Goal: Task Accomplishment & Management: Use online tool/utility

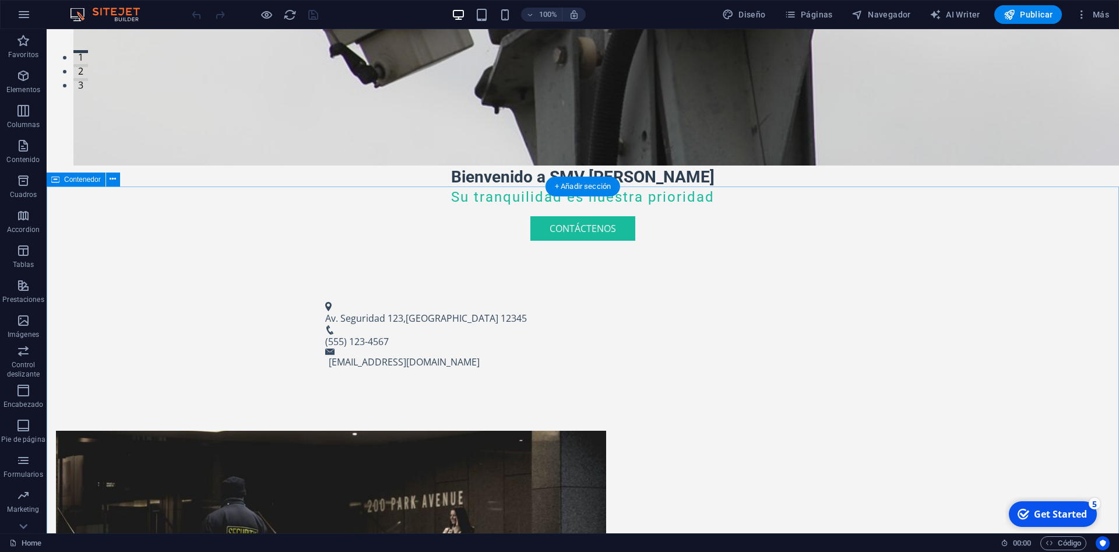
scroll to position [416, 0]
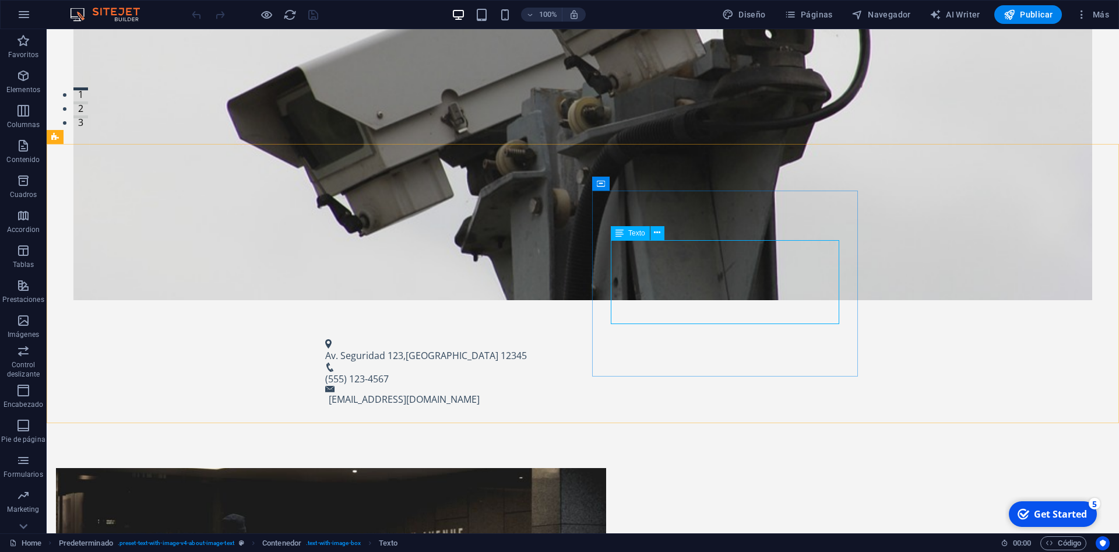
click at [626, 237] on div "Texto" at bounding box center [630, 233] width 39 height 14
click at [660, 234] on icon at bounding box center [657, 233] width 6 height 12
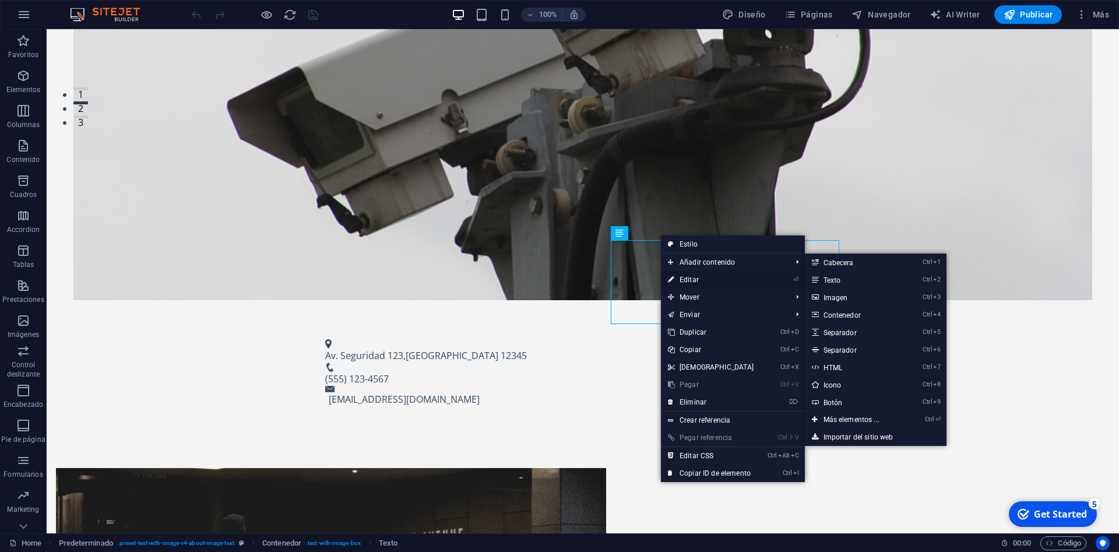
click at [696, 272] on link "⏎ Editar" at bounding box center [711, 279] width 100 height 17
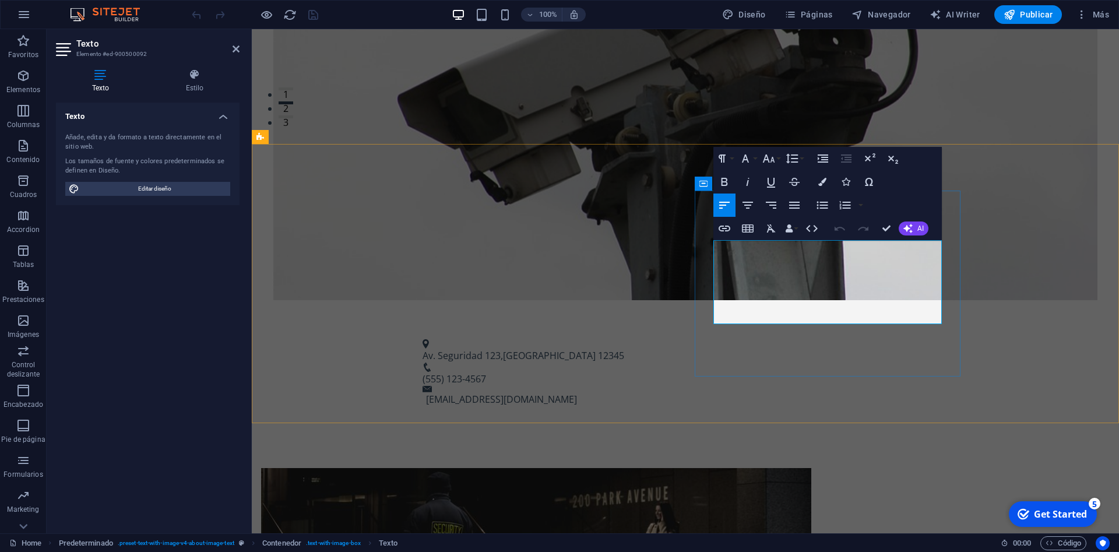
drag, startPoint x: 727, startPoint y: 247, endPoint x: 768, endPoint y: 247, distance: 40.8
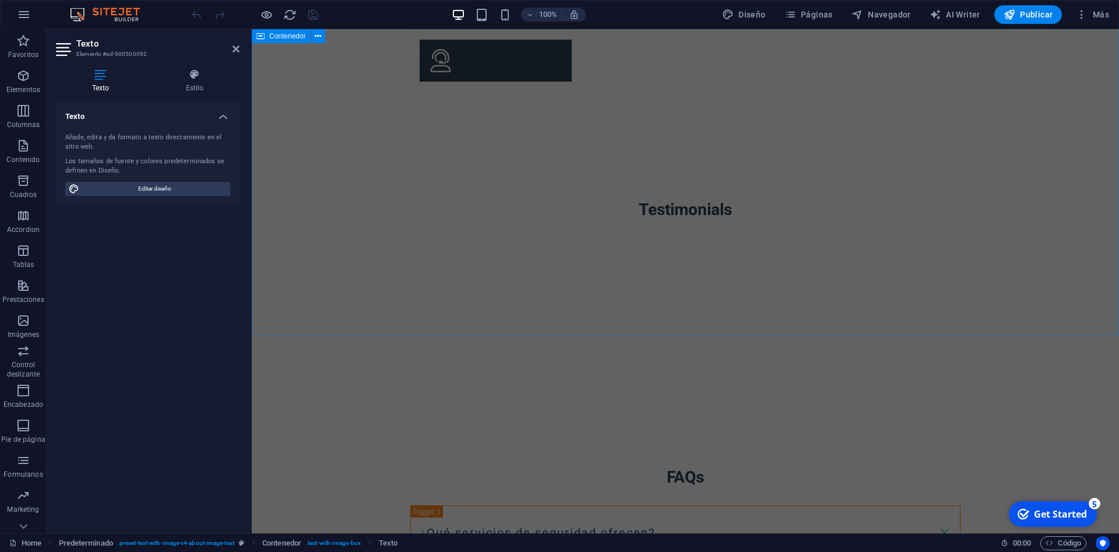
scroll to position [2177, 0]
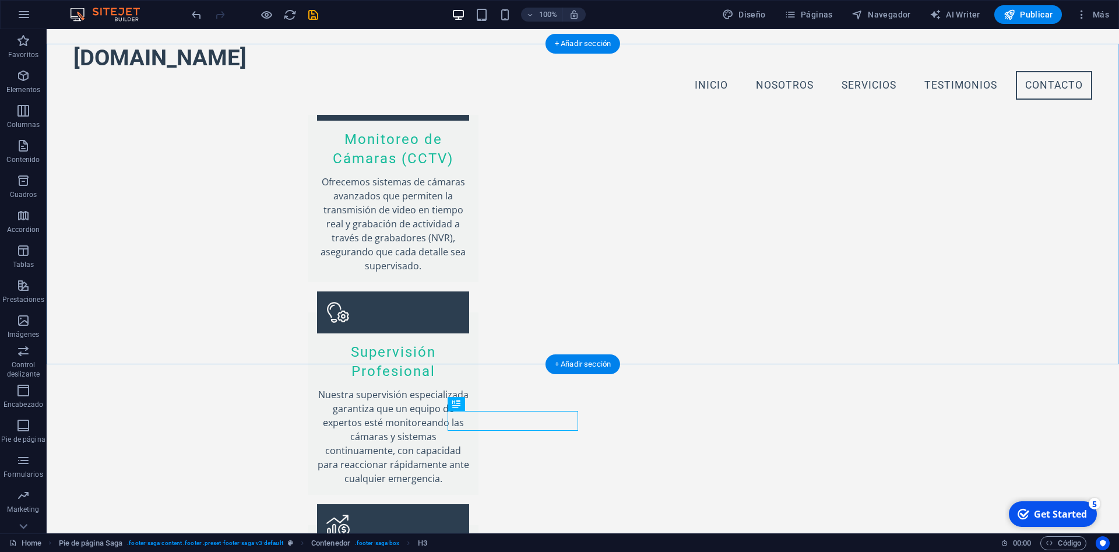
scroll to position [2118, 0]
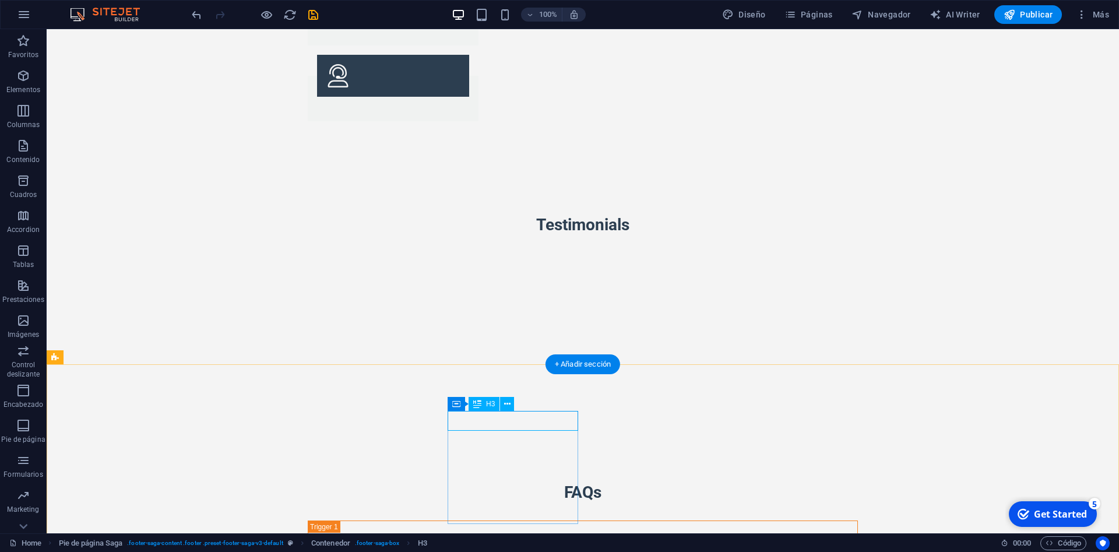
click at [508, 407] on icon at bounding box center [507, 404] width 6 height 12
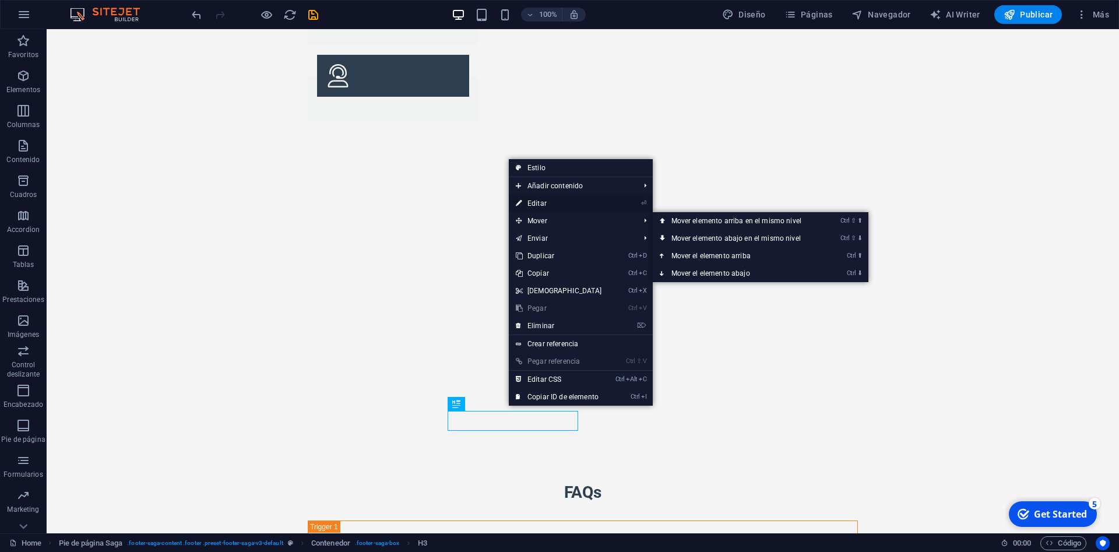
drag, startPoint x: 550, startPoint y: 201, endPoint x: 298, endPoint y: 184, distance: 252.5
click at [550, 201] on link "⏎ Editar" at bounding box center [559, 203] width 100 height 17
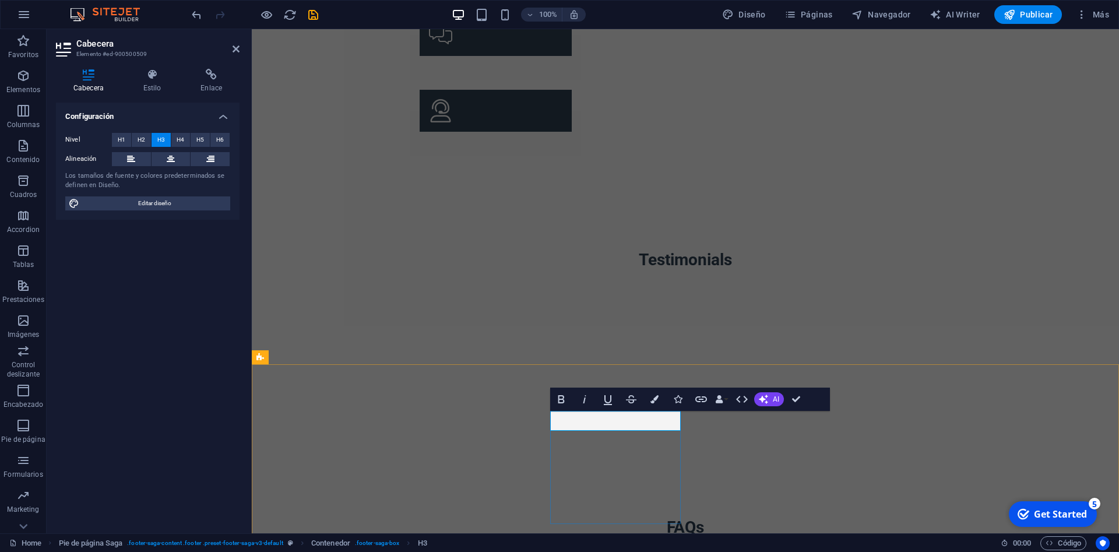
click at [730, 427] on span "Separador" at bounding box center [724, 423] width 33 height 7
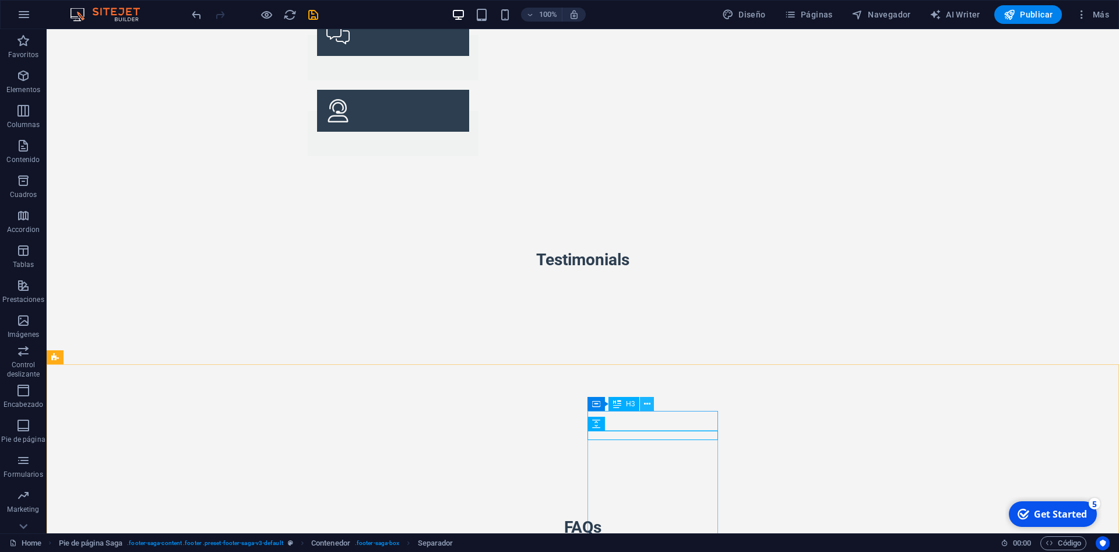
click at [651, 407] on button at bounding box center [647, 404] width 14 height 14
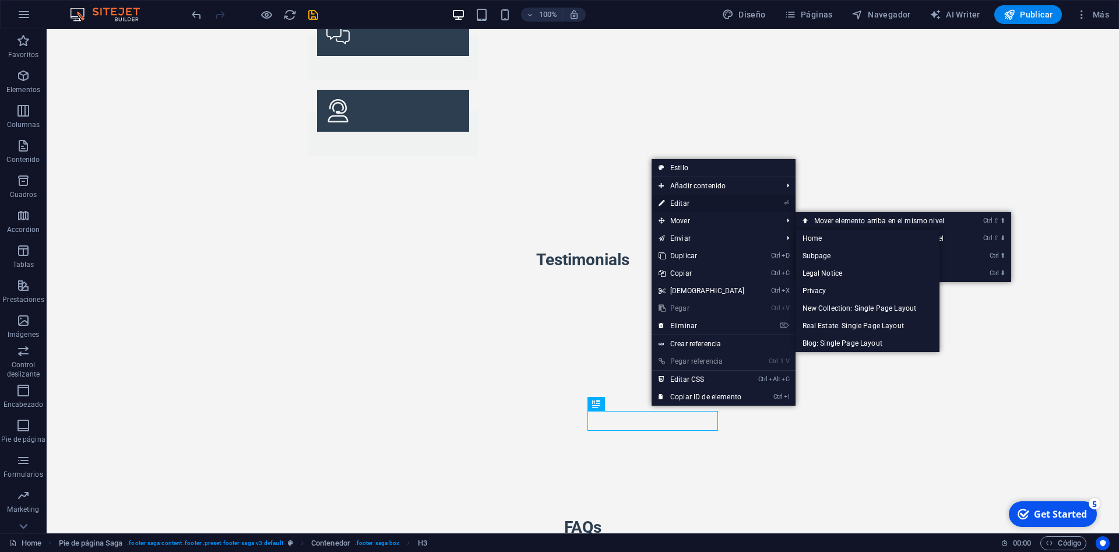
click at [688, 200] on link "⏎ Editar" at bounding box center [702, 203] width 100 height 17
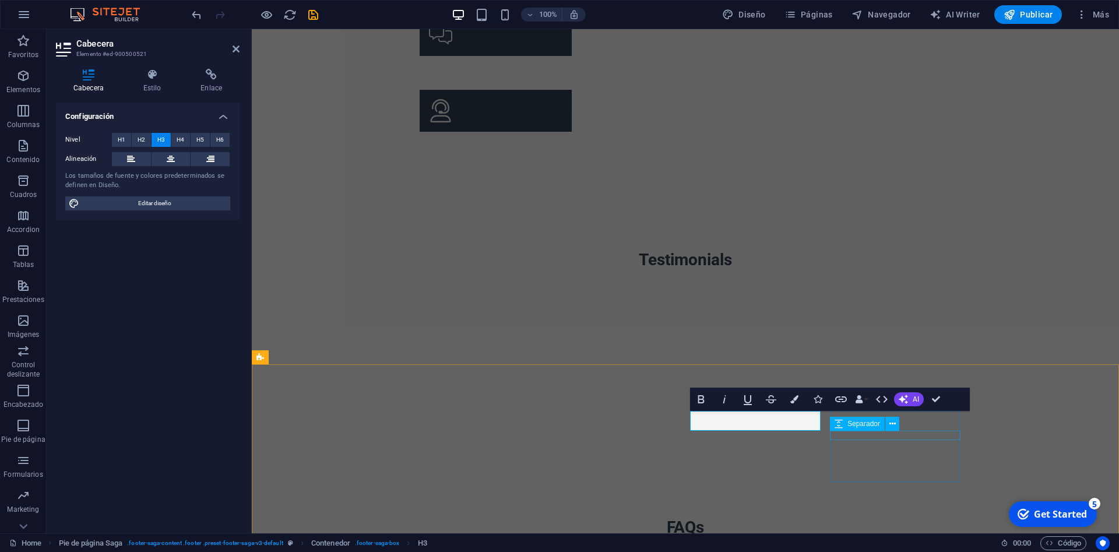
click at [870, 428] on div "Separador" at bounding box center [857, 424] width 55 height 14
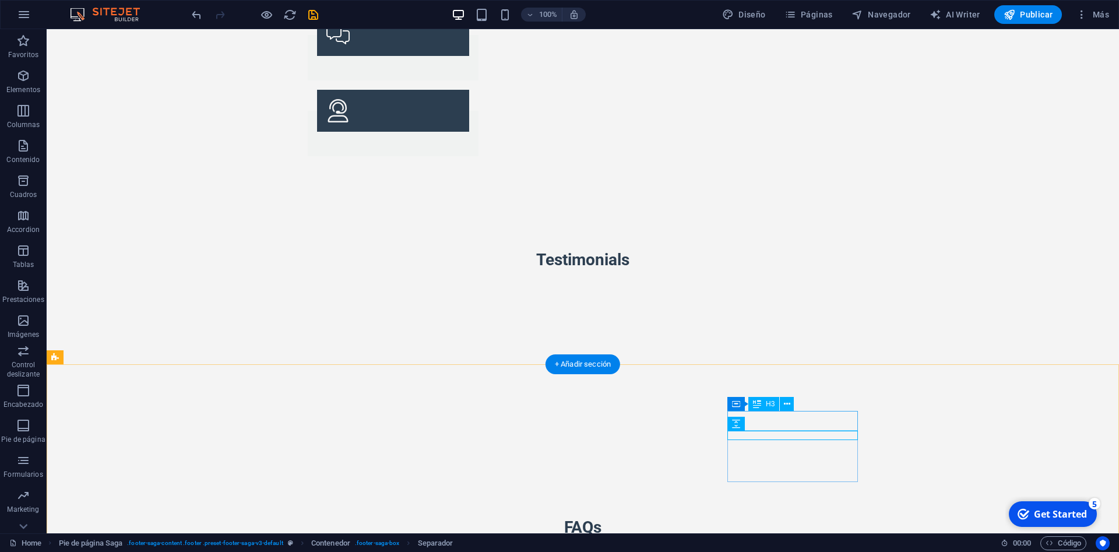
click at [790, 408] on icon at bounding box center [787, 404] width 6 height 12
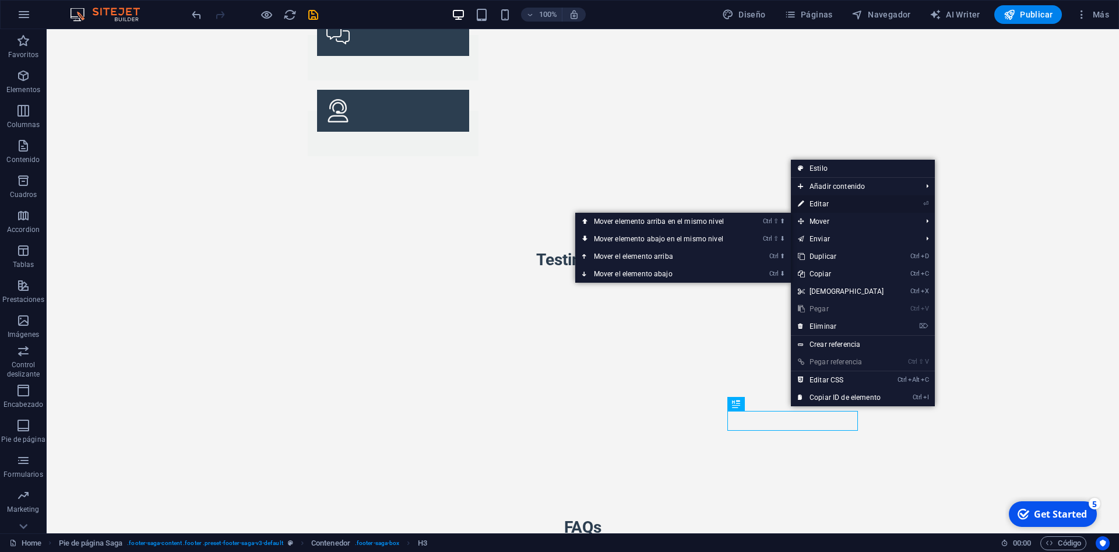
click at [827, 201] on link "⏎ Editar" at bounding box center [841, 203] width 100 height 17
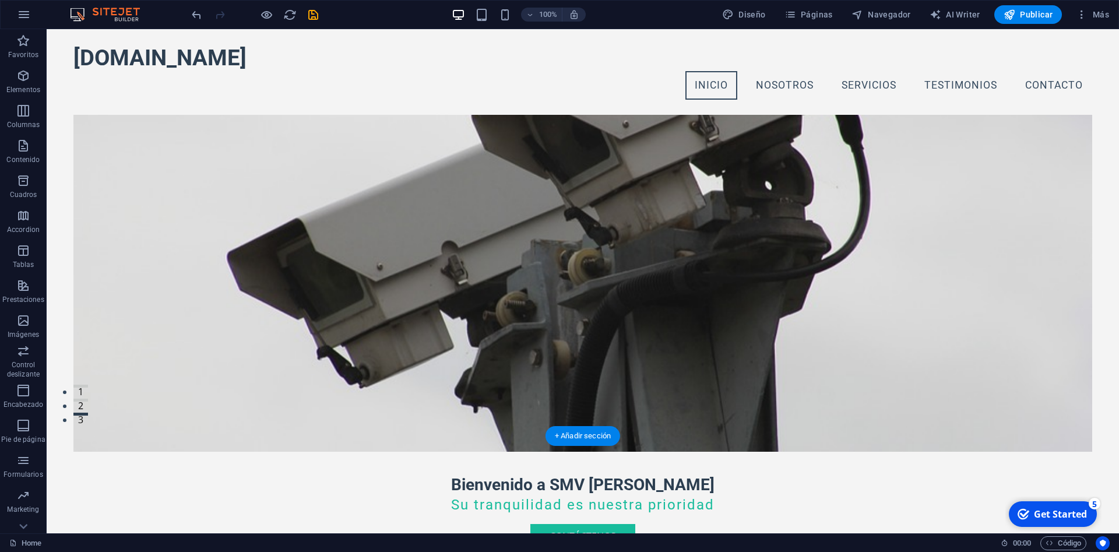
scroll to position [0, 0]
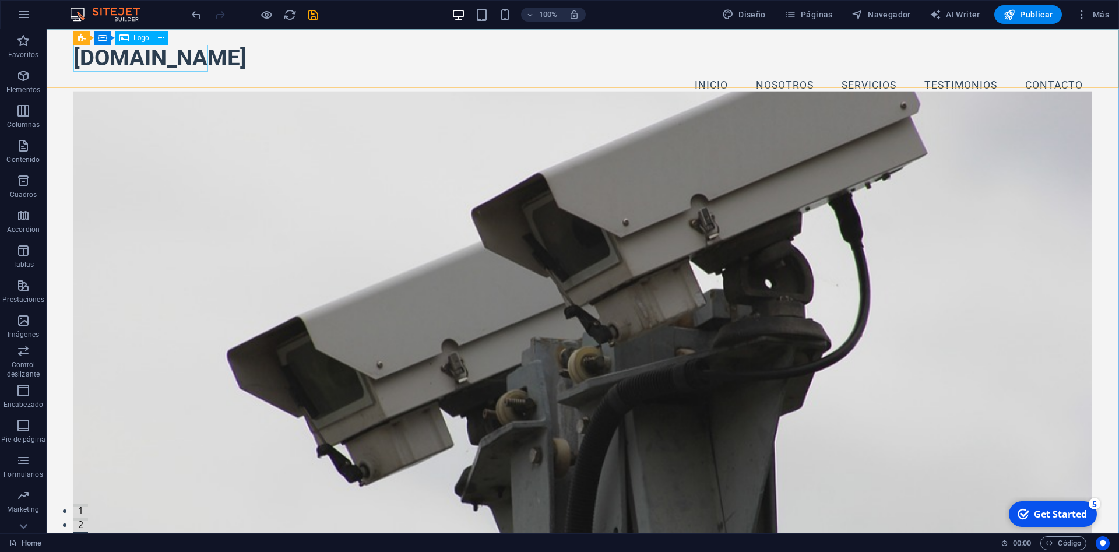
click at [145, 41] on div "Logo" at bounding box center [134, 38] width 39 height 14
click at [161, 38] on icon at bounding box center [161, 38] width 6 height 12
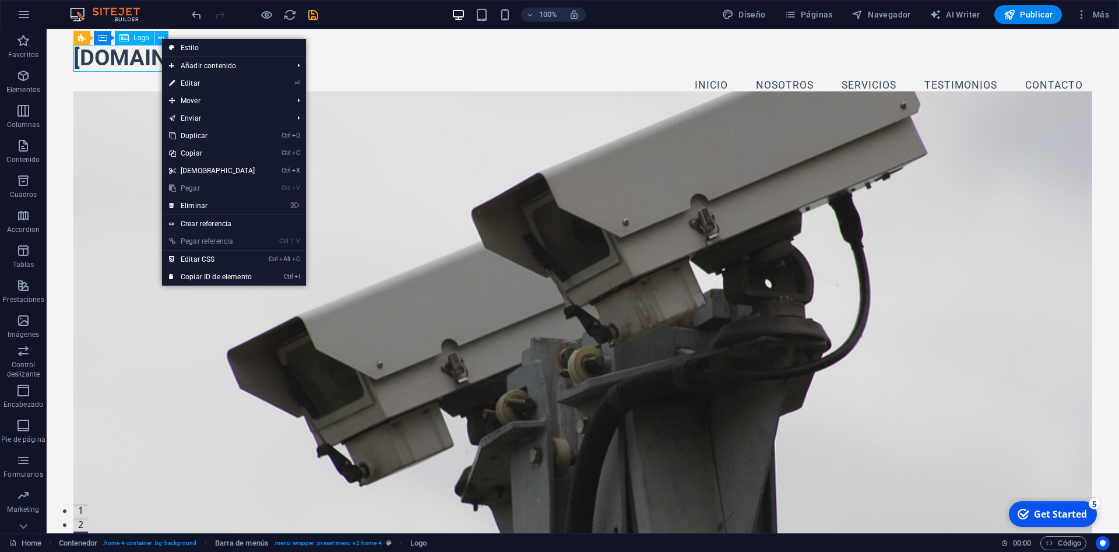
click at [140, 40] on span "Logo" at bounding box center [142, 37] width 16 height 7
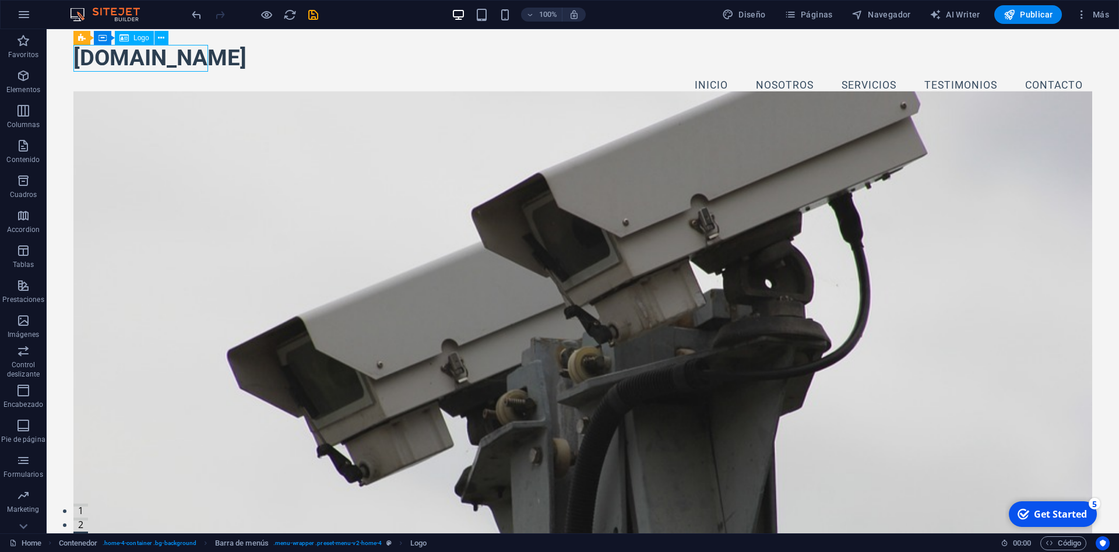
click at [141, 40] on span "Logo" at bounding box center [142, 37] width 16 height 7
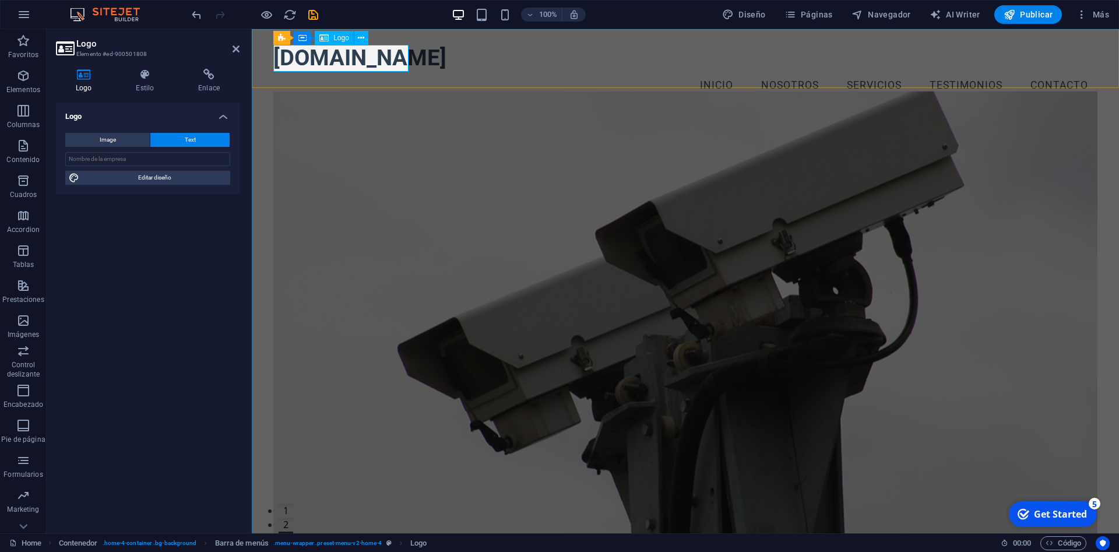
click at [329, 43] on div "Logo" at bounding box center [334, 38] width 39 height 14
click at [101, 143] on span "Image" at bounding box center [108, 140] width 16 height 14
select select "DISABLED_OPTION_VALUE"
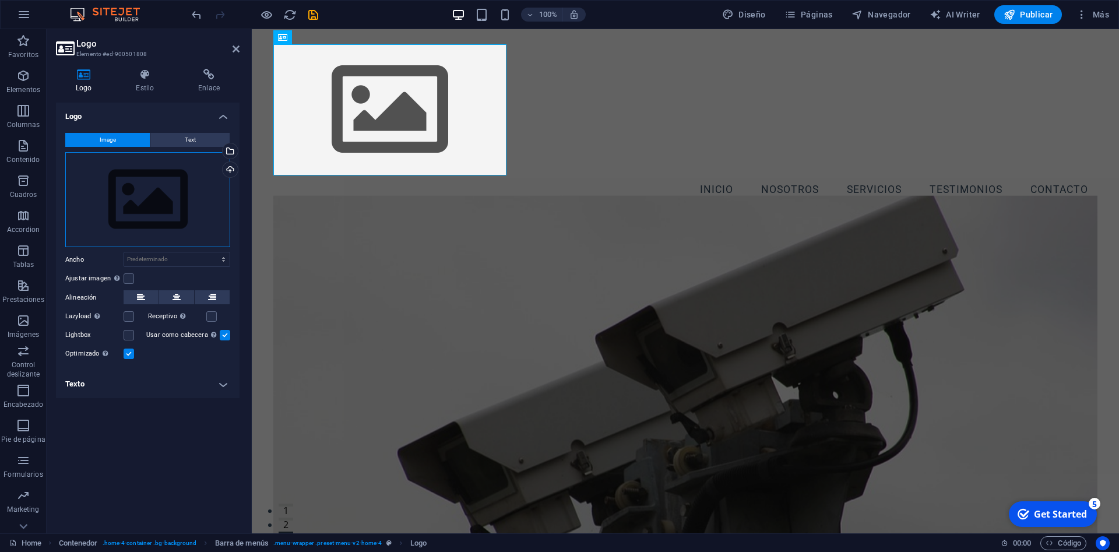
click at [101, 160] on div "Arrastra archivos aquí, haz clic para escoger archivos o selecciona archivos de…" at bounding box center [147, 200] width 165 height 96
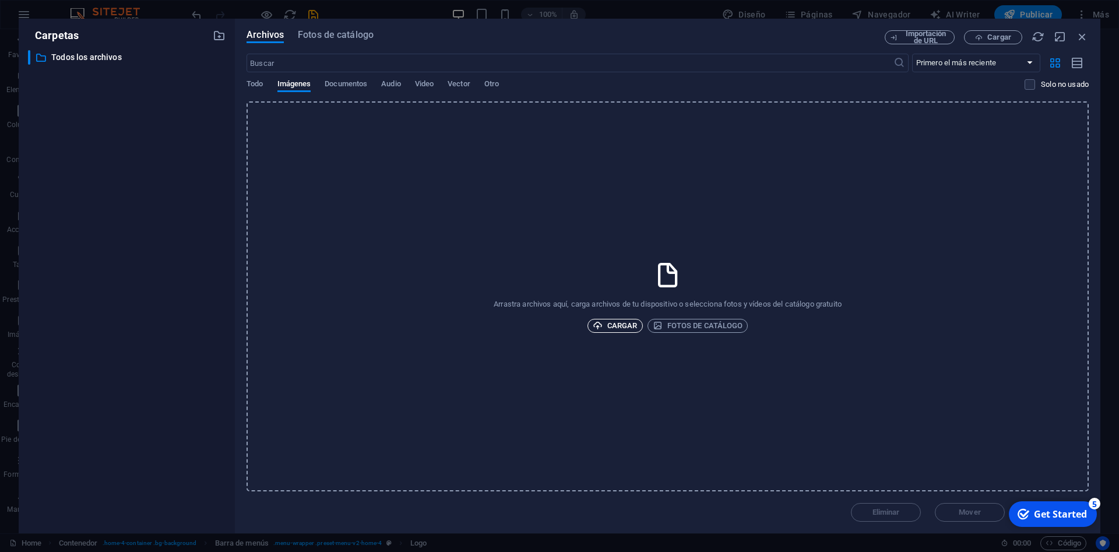
click at [624, 328] on span "Cargar" at bounding box center [615, 326] width 45 height 14
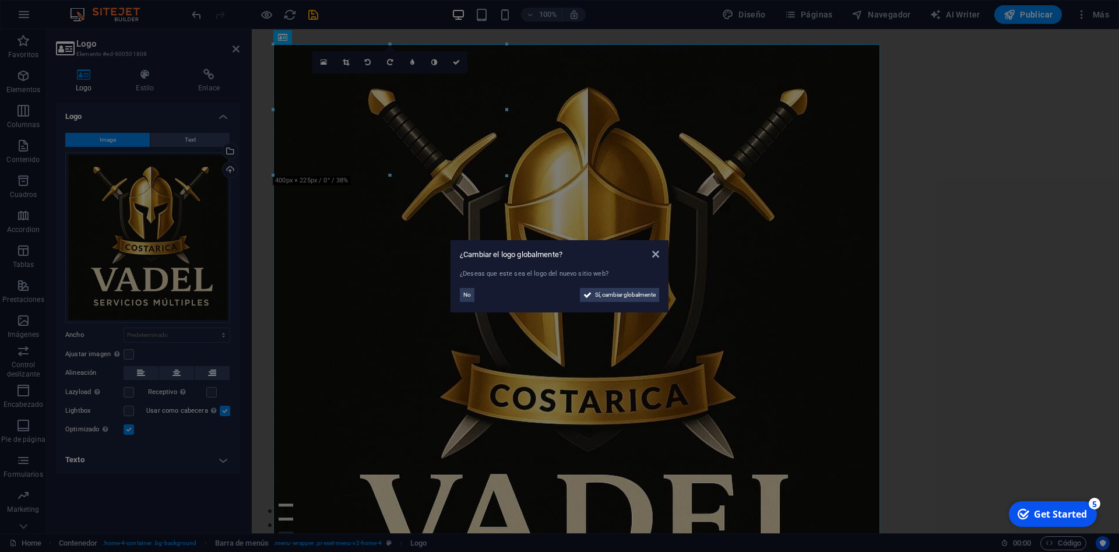
click at [129, 356] on aside "¿Cambiar el logo globalmente? ¿Deseas que este sea el logo del nuevo sitio web?…" at bounding box center [559, 276] width 1119 height 552
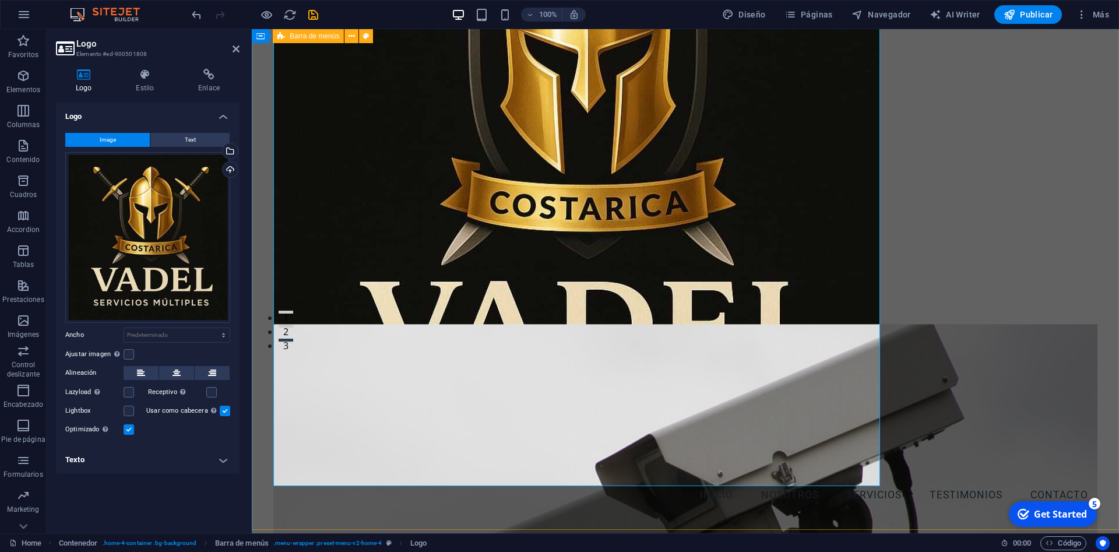
scroll to position [178, 0]
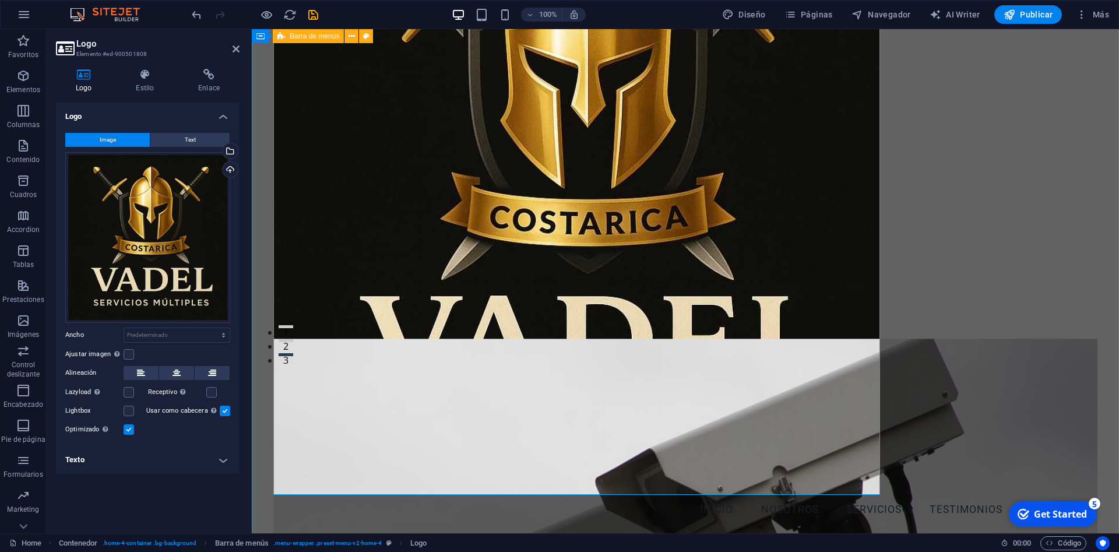
click at [881, 493] on div "Menu Inicio Nosotros Servicios Testimonios Contacto" at bounding box center [686, 195] width 868 height 689
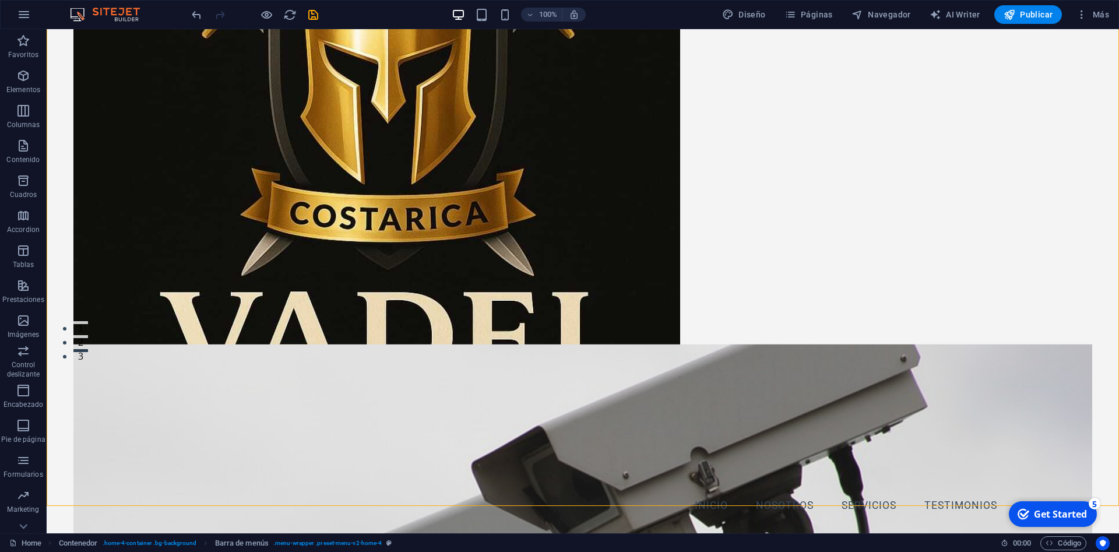
drag, startPoint x: 676, startPoint y: 493, endPoint x: 170, endPoint y: 102, distance: 639.3
click at [377, 101] on div "Menu Inicio Nosotros Servicios Testimonios Contacto" at bounding box center [583, 191] width 1073 height 689
click at [171, 101] on div at bounding box center [582, 177] width 1019 height 630
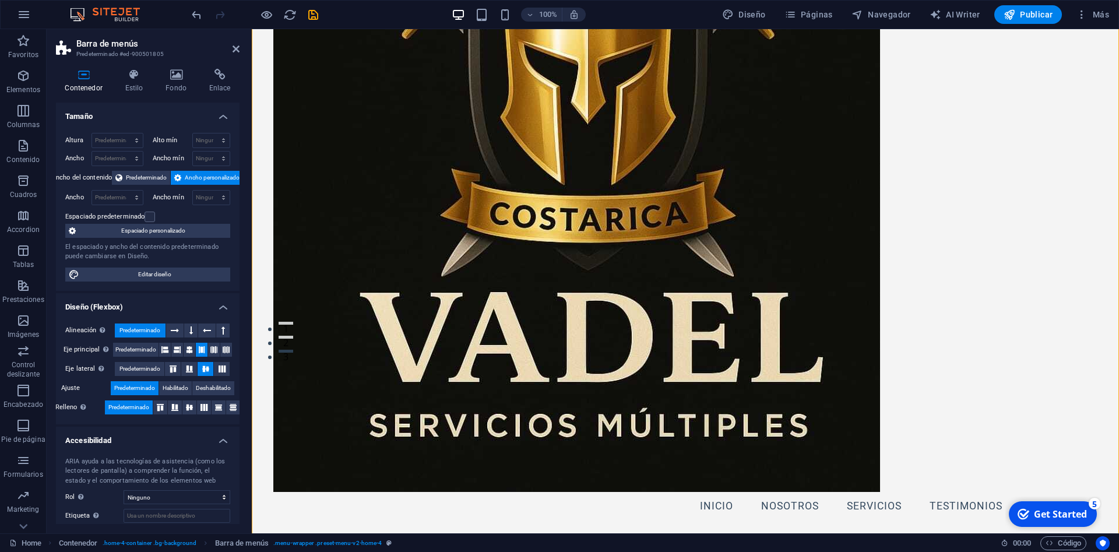
scroll to position [64, 0]
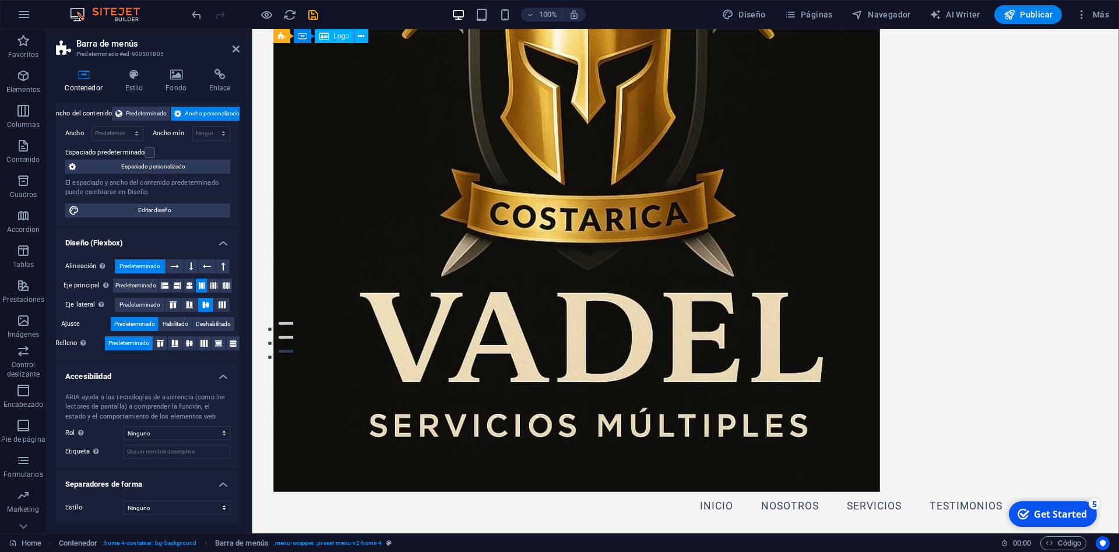
click at [830, 479] on div at bounding box center [685, 177] width 824 height 630
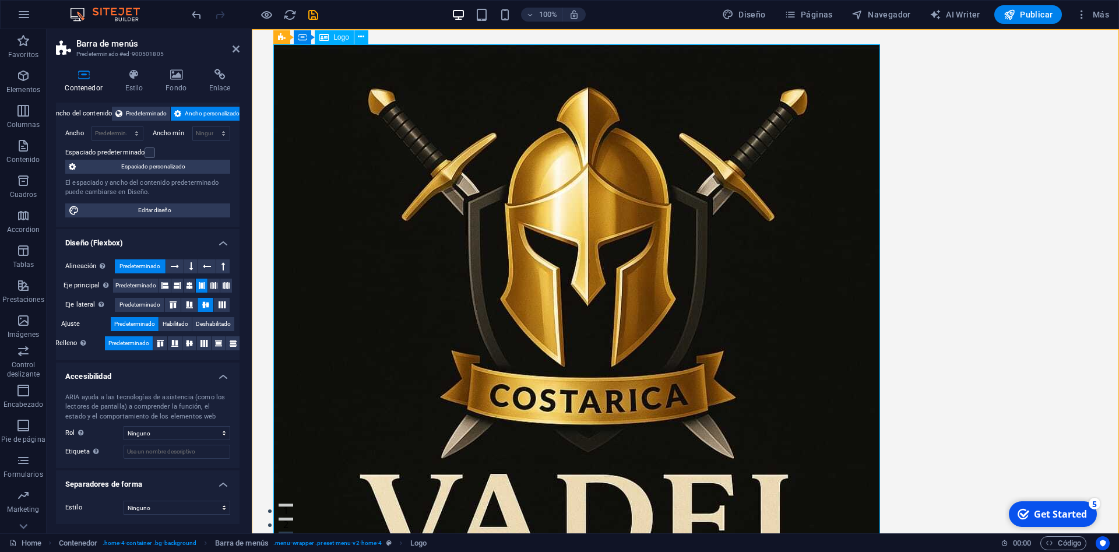
click at [876, 47] on div at bounding box center [685, 359] width 824 height 630
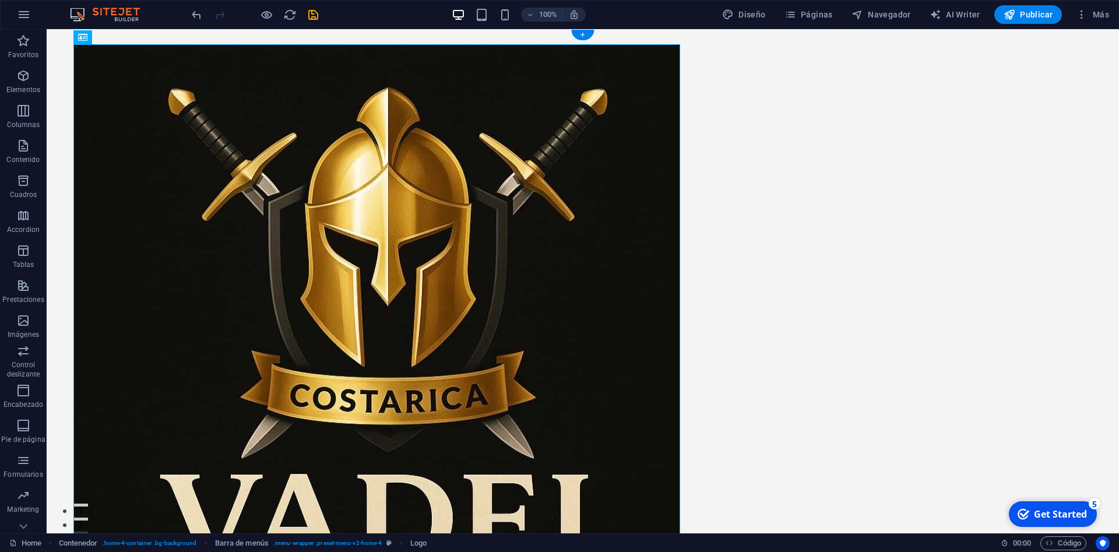
drag, startPoint x: 673, startPoint y: 45, endPoint x: 215, endPoint y: 305, distance: 526.9
click at [215, 305] on div at bounding box center [582, 359] width 1019 height 630
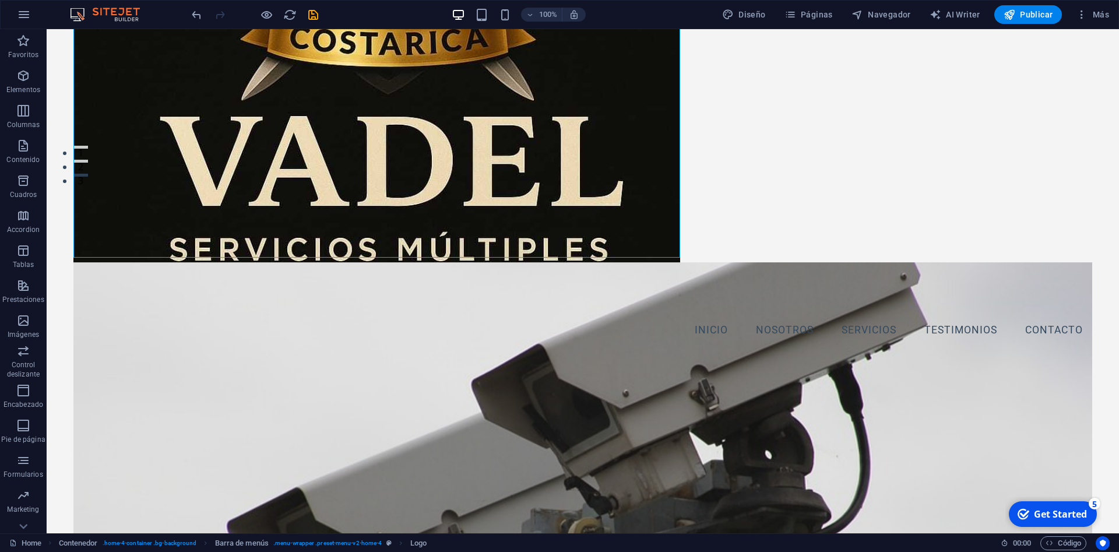
scroll to position [416, 0]
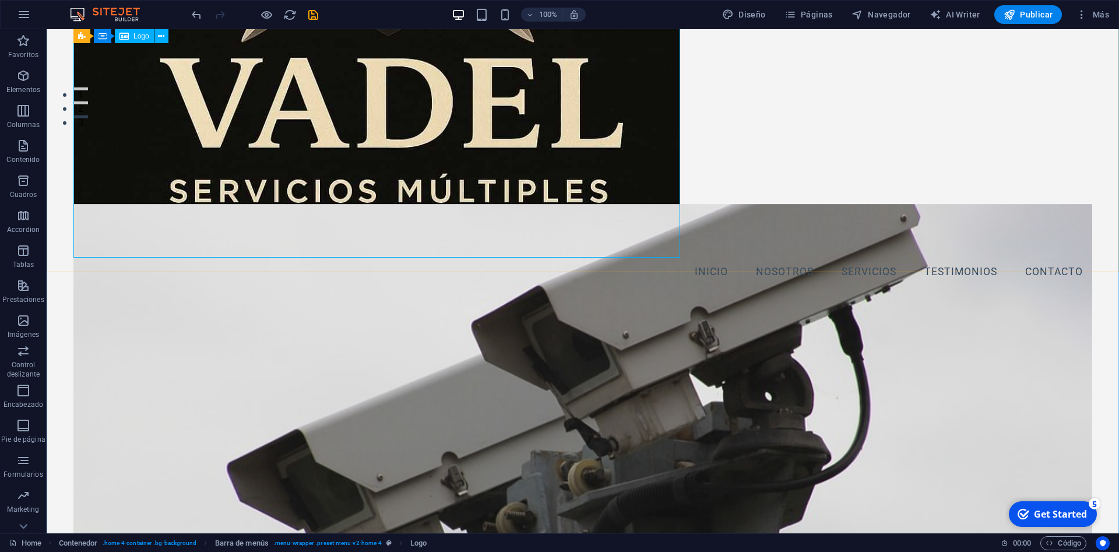
click at [143, 37] on span "Logo" at bounding box center [142, 36] width 16 height 7
click at [160, 34] on icon at bounding box center [161, 36] width 6 height 12
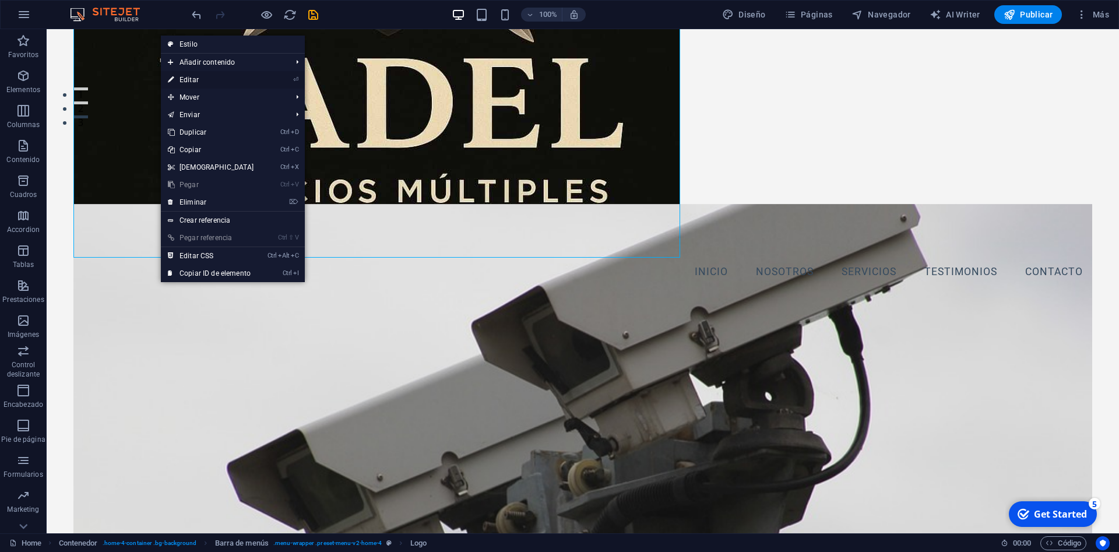
click at [180, 78] on link "⏎ Editar" at bounding box center [211, 79] width 100 height 17
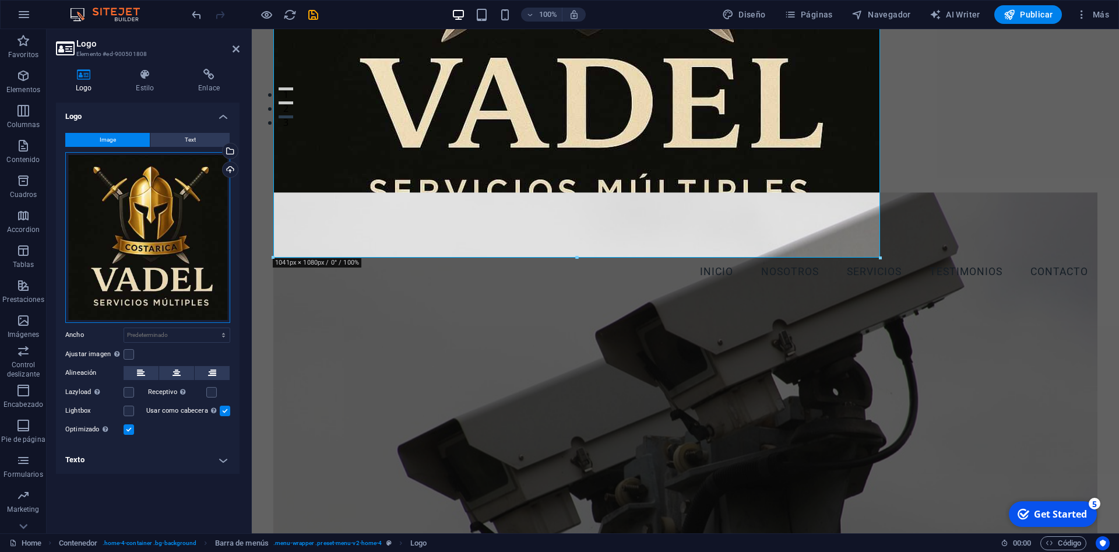
drag, startPoint x: 216, startPoint y: 305, endPoint x: 198, endPoint y: 296, distance: 20.1
click at [199, 290] on div "Arrastra archivos aquí, haz clic para escoger archivos o selecciona archivos de…" at bounding box center [147, 237] width 165 height 171
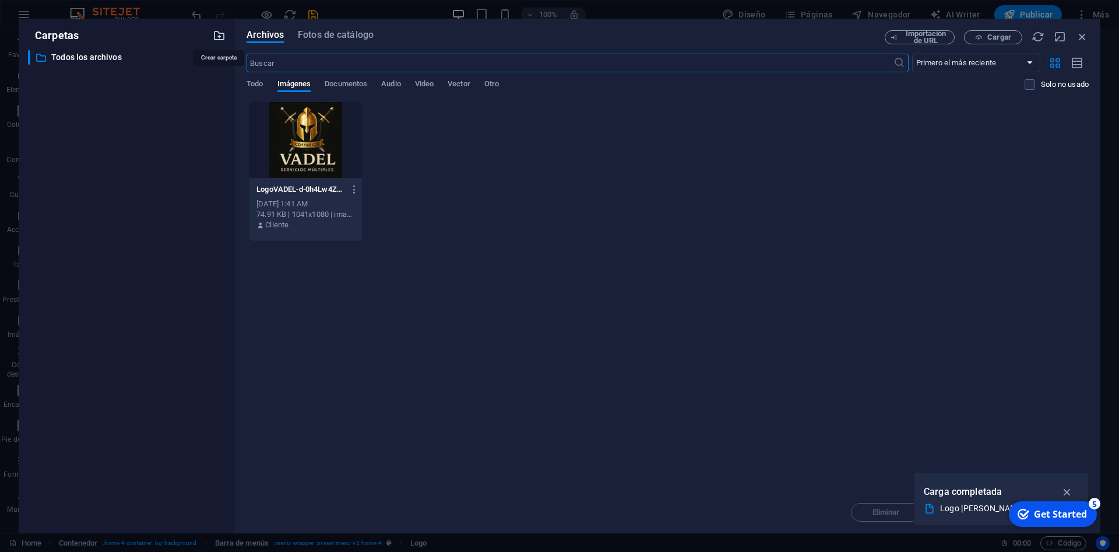
click at [219, 37] on icon "button" at bounding box center [219, 35] width 13 height 13
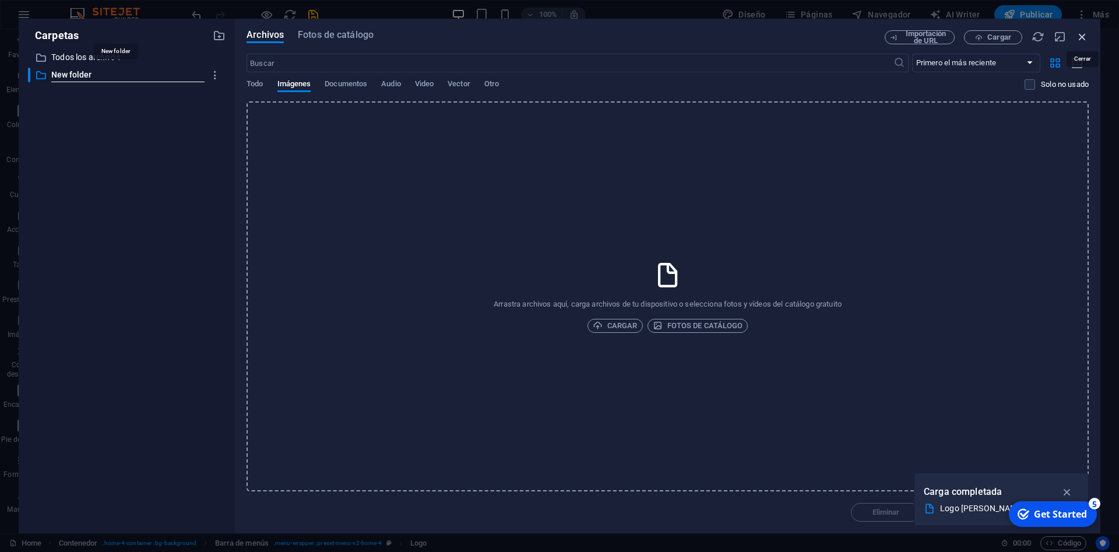
click at [1077, 34] on icon "button" at bounding box center [1082, 36] width 13 height 13
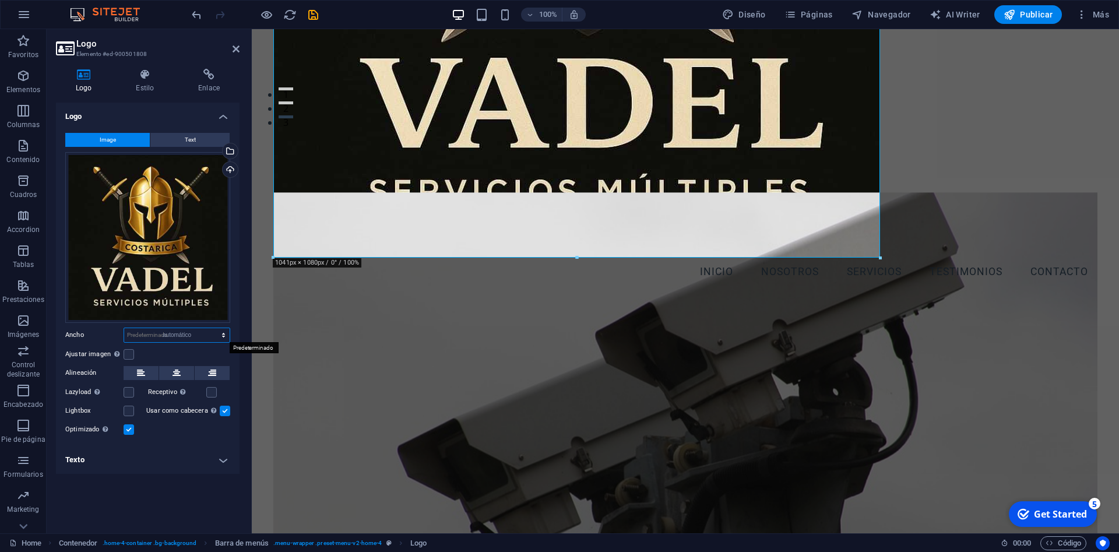
click option "automático" at bounding box center [0, 0] width 0 height 0
select select "DISABLED_OPTION_VALUE"
click at [129, 354] on label at bounding box center [129, 354] width 10 height 10
click at [0, 0] on input "Ajustar imagen Ajustar imagen automáticamente a un ancho y alto fijo" at bounding box center [0, 0] width 0 height 0
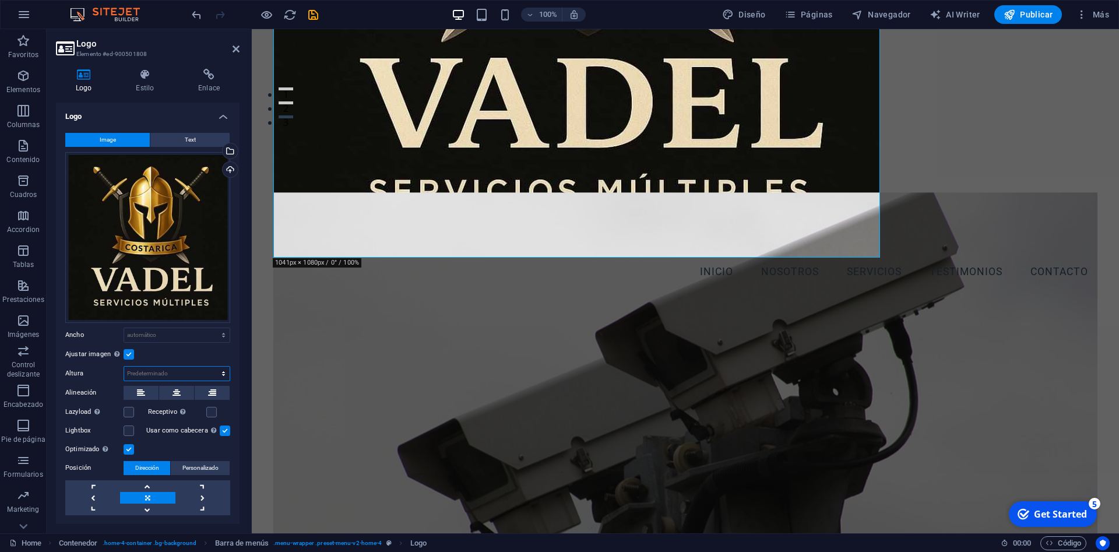
click at [124, 367] on select "Predeterminado automático px" at bounding box center [177, 374] width 106 height 14
click at [196, 396] on div "Image Text Arrastra archivos aquí, haz clic para escoger archivos o selecciona …" at bounding box center [148, 324] width 184 height 401
click at [124, 367] on select "Predeterminado automático px" at bounding box center [177, 374] width 106 height 14
select select "px"
click option "px" at bounding box center [0, 0] width 0 height 0
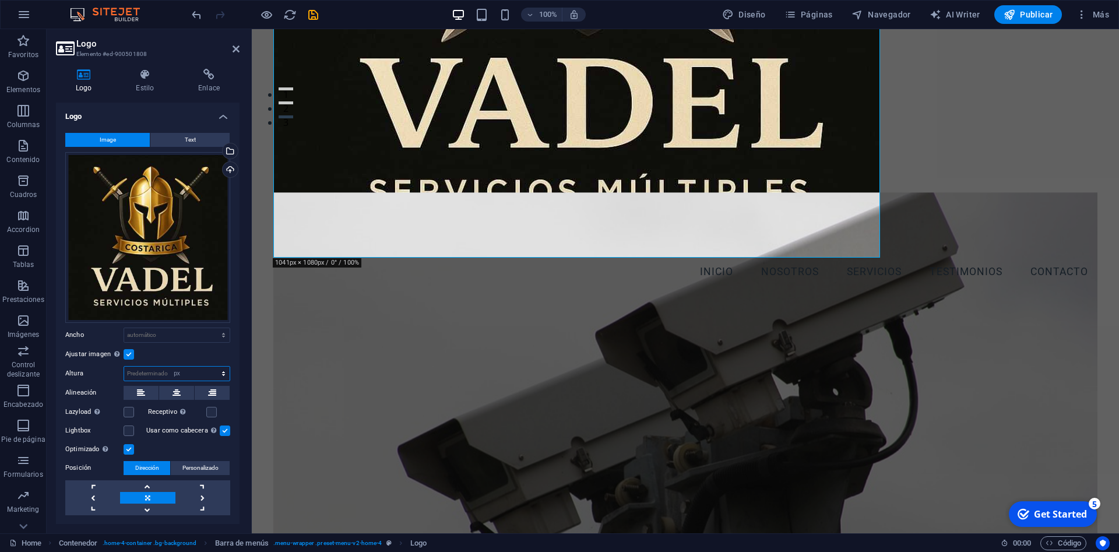
type input "1080"
click at [160, 373] on input "1080" at bounding box center [177, 374] width 106 height 14
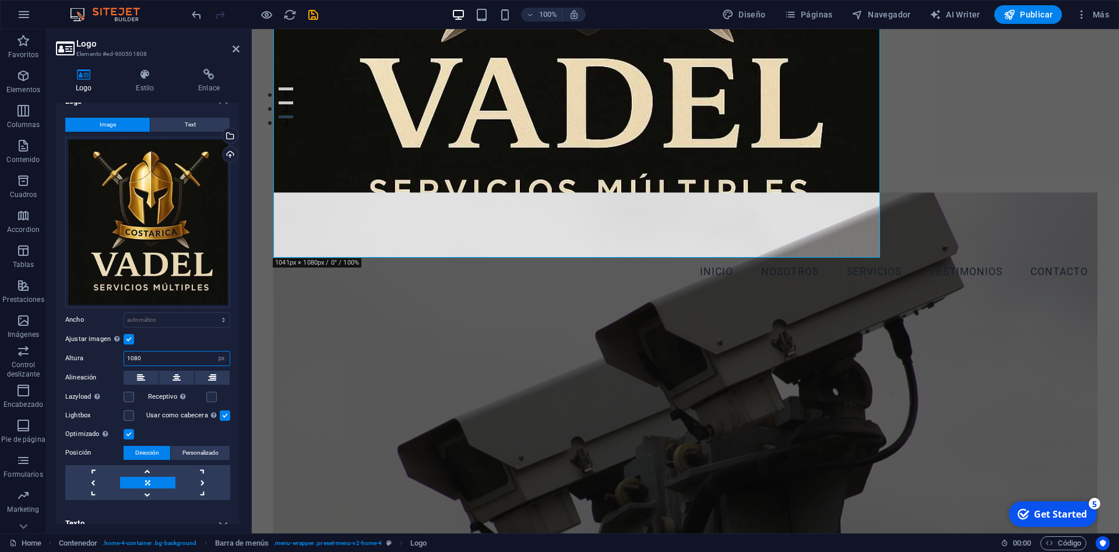
scroll to position [29, 0]
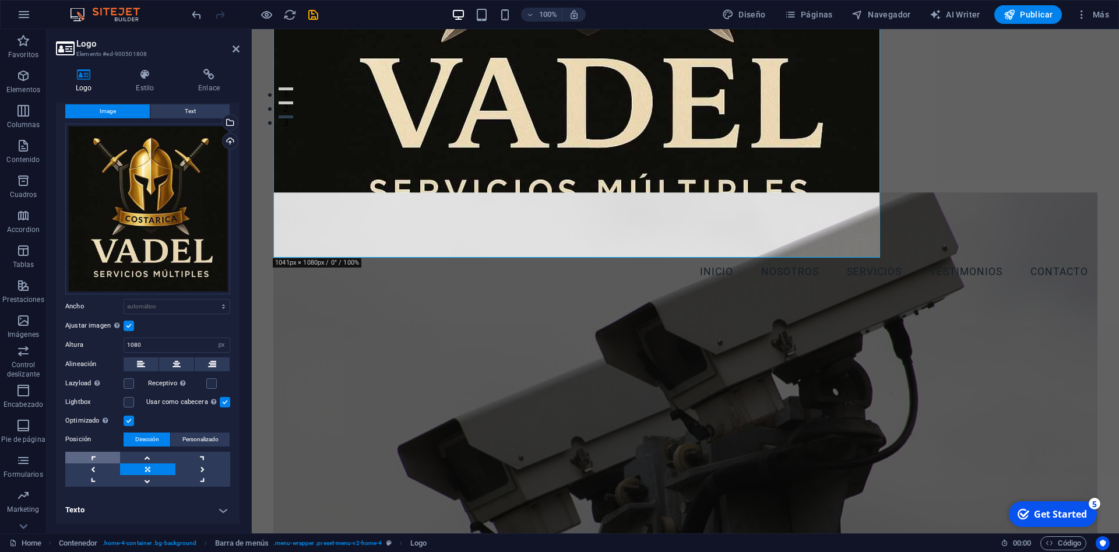
click at [97, 458] on link at bounding box center [92, 458] width 55 height 12
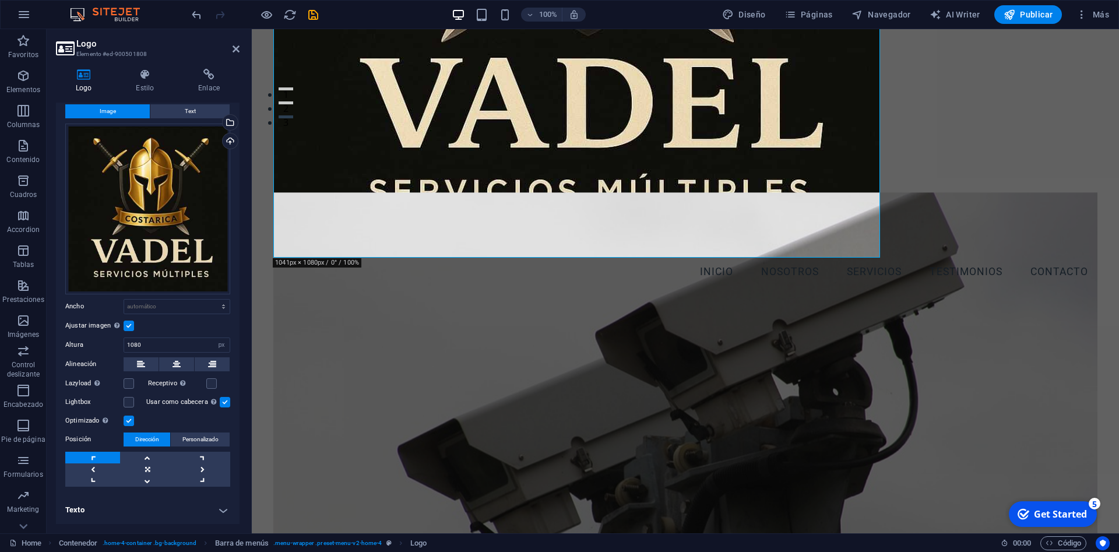
click at [97, 458] on link at bounding box center [92, 458] width 55 height 12
click at [149, 471] on link at bounding box center [147, 469] width 55 height 12
click at [124, 300] on select "Predeterminado automático px rem % em vh vw" at bounding box center [177, 307] width 106 height 14
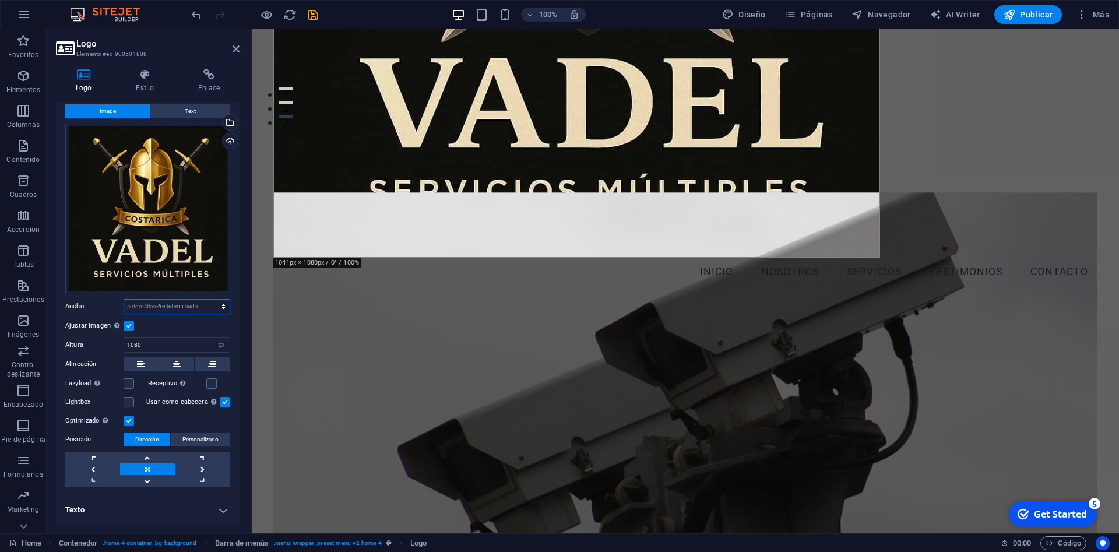
click option "Predeterminado" at bounding box center [0, 0] width 0 height 0
select select "DISABLED_OPTION_VALUE"
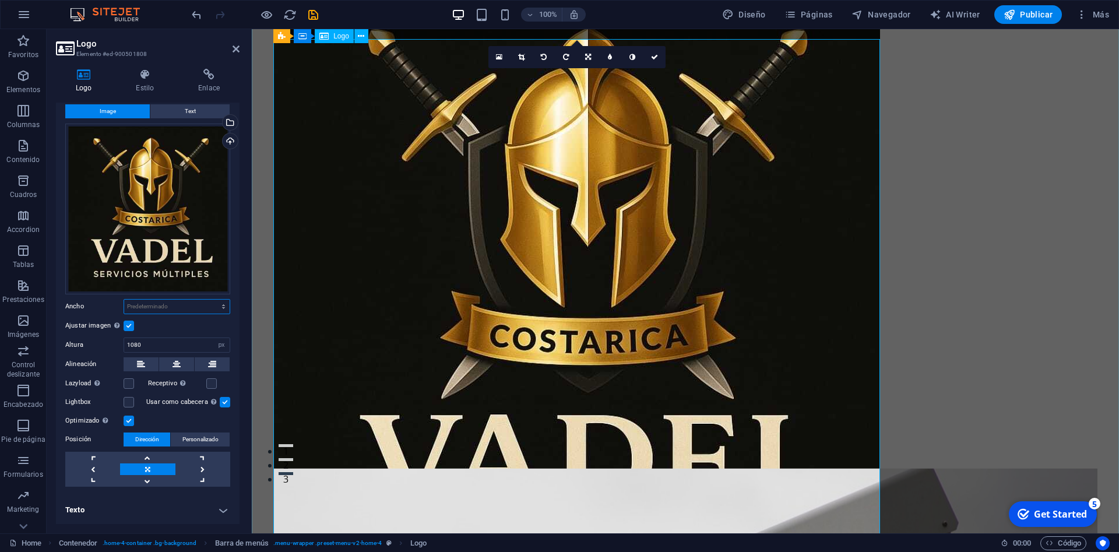
scroll to position [0, 0]
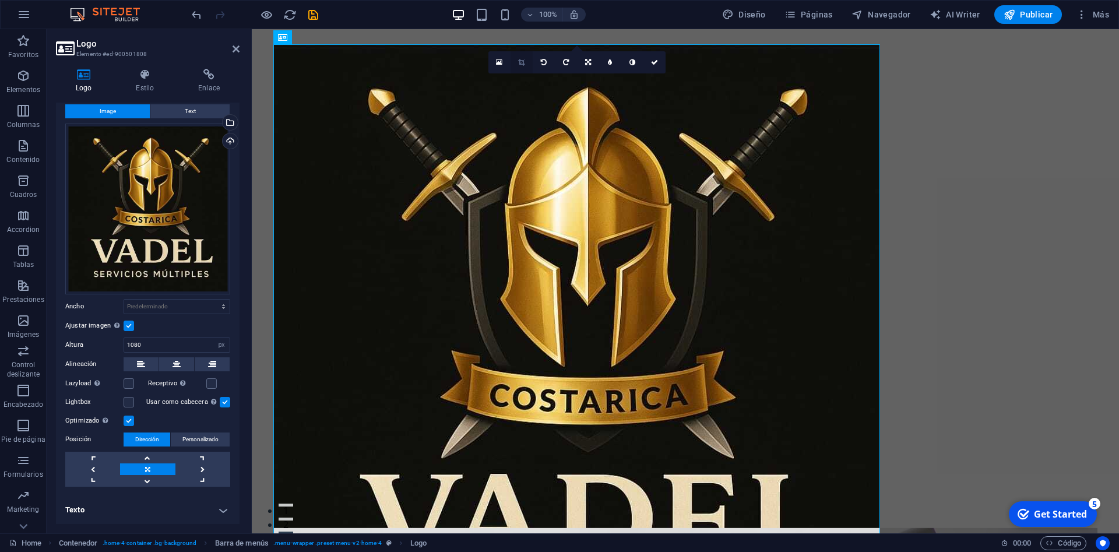
click at [524, 63] on icon at bounding box center [521, 62] width 6 height 7
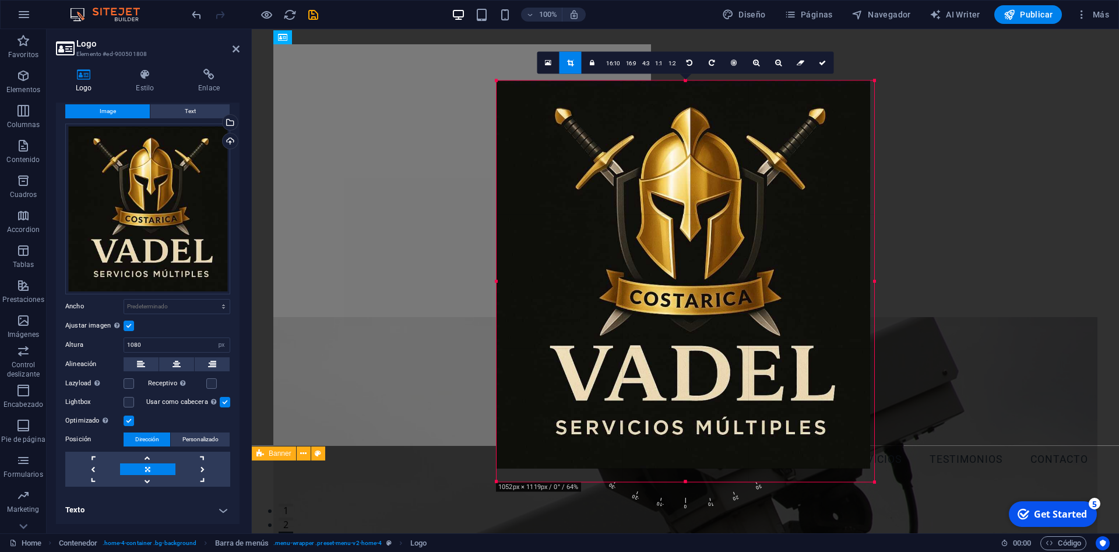
drag, startPoint x: 881, startPoint y: 82, endPoint x: 870, endPoint y: 253, distance: 171.8
click at [870, 253] on div "180 170 160 150 140 130 120 110 100 90 80 70 60 50 40 30 20 10 0 -10 -20 -30 -4…" at bounding box center [686, 281] width 378 height 402
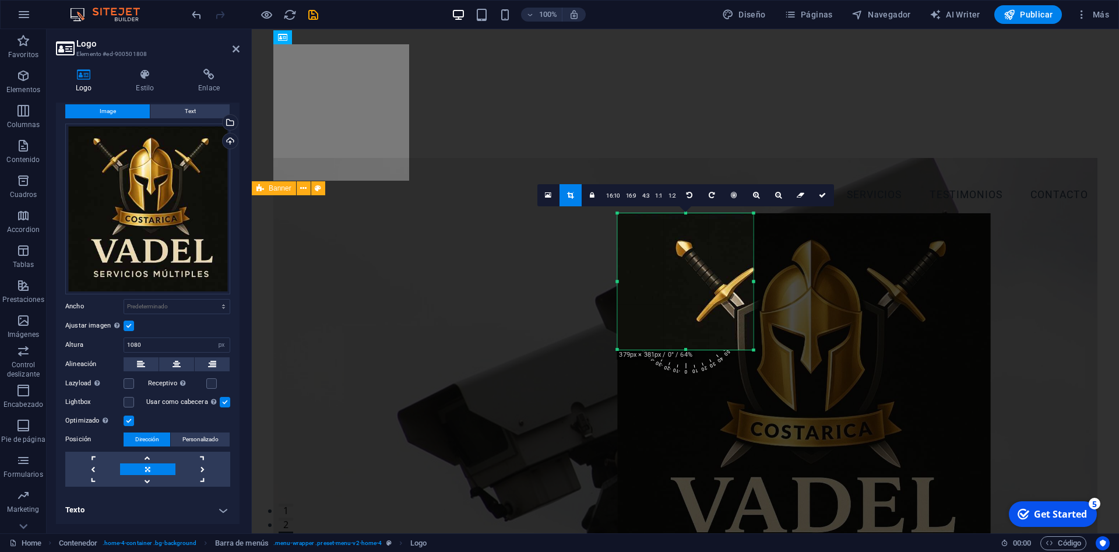
drag, startPoint x: 872, startPoint y: 473, endPoint x: 634, endPoint y: 223, distance: 345.6
click at [634, 223] on div "180 170 160 150 140 130 120 110 100 90 80 70 60 50 40 30 20 10 0 -10 -20 -30 -4…" at bounding box center [685, 281] width 136 height 136
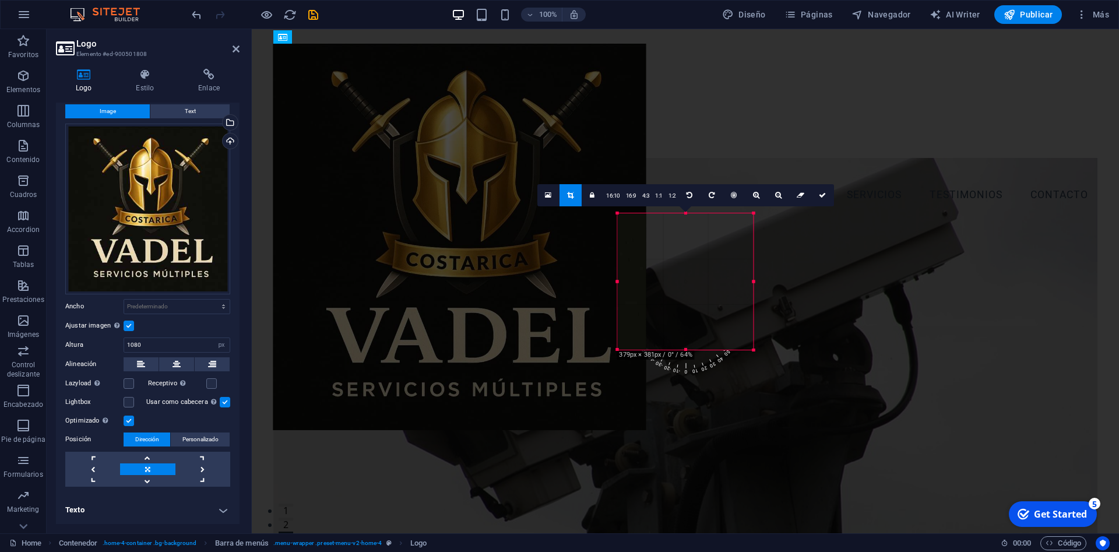
drag, startPoint x: 857, startPoint y: 379, endPoint x: 521, endPoint y: 220, distance: 371.9
click at [521, 220] on div at bounding box center [459, 236] width 373 height 387
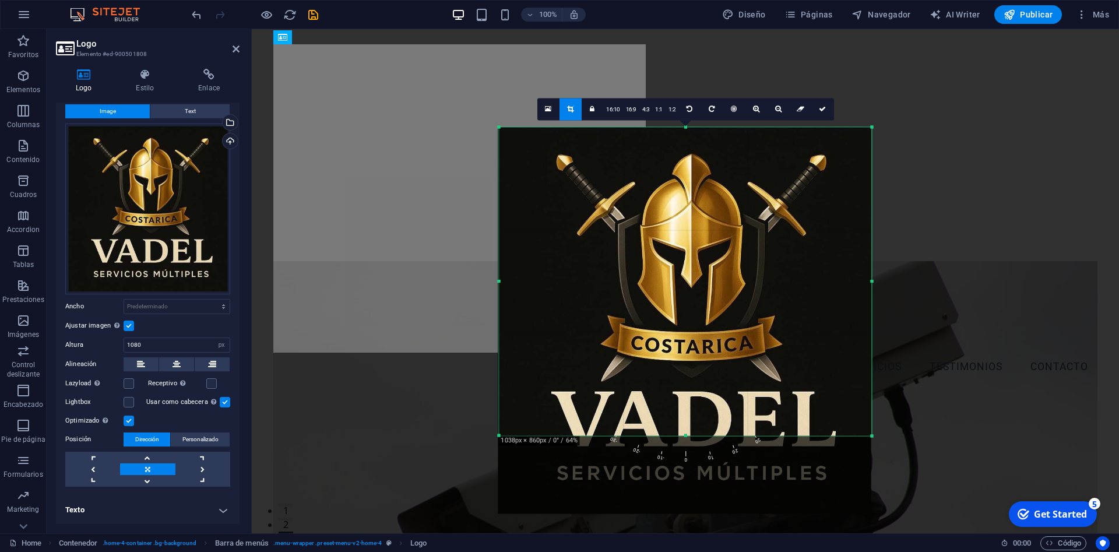
drag, startPoint x: 619, startPoint y: 215, endPoint x: 382, endPoint y: 43, distance: 292.1
click at [382, 43] on div "Arrastra aquí para reemplazar el contenido existente. Si quieres crear un eleme…" at bounding box center [686, 281] width 868 height 504
click at [659, 112] on link "1:1" at bounding box center [659, 110] width 13 height 22
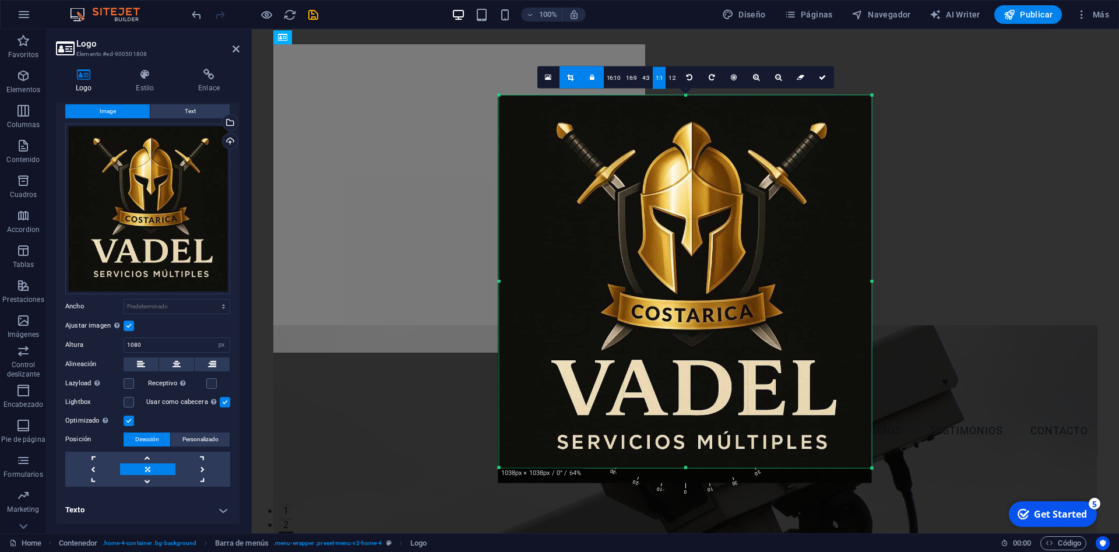
click at [570, 80] on icon at bounding box center [570, 76] width 6 height 7
type input "639"
select select "px"
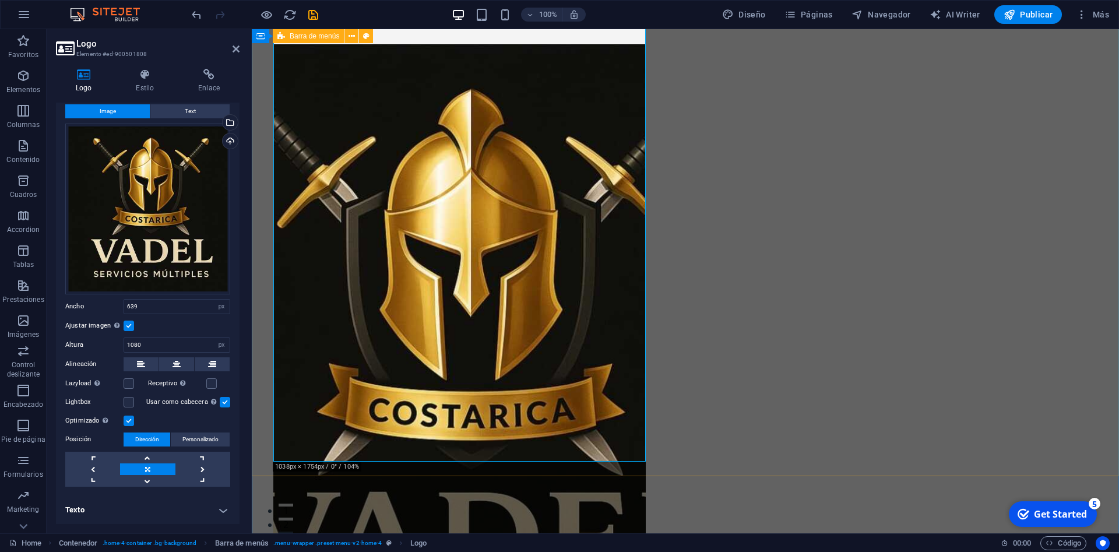
scroll to position [297, 0]
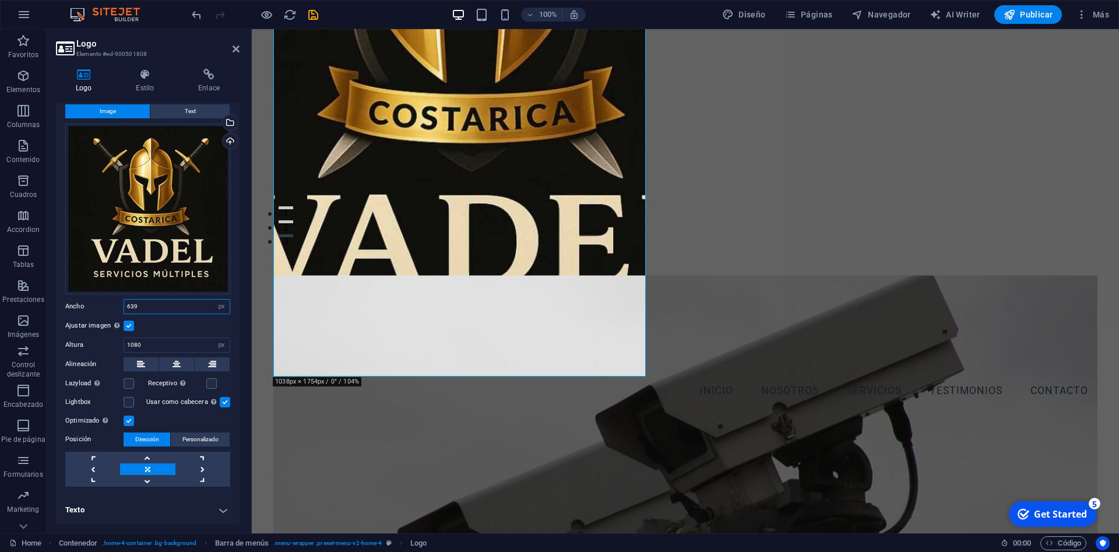
drag, startPoint x: 146, startPoint y: 307, endPoint x: 120, endPoint y: 306, distance: 26.2
click at [124, 306] on input "639" at bounding box center [177, 307] width 106 height 14
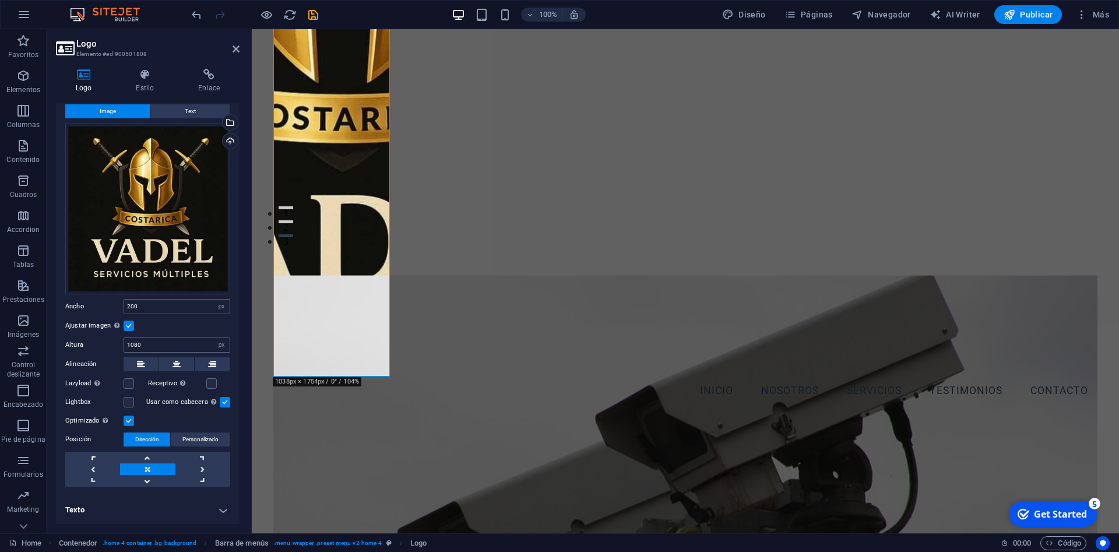
type input "200"
drag, startPoint x: 159, startPoint y: 347, endPoint x: 113, endPoint y: 339, distance: 46.1
click at [124, 339] on input "1080" at bounding box center [177, 345] width 106 height 14
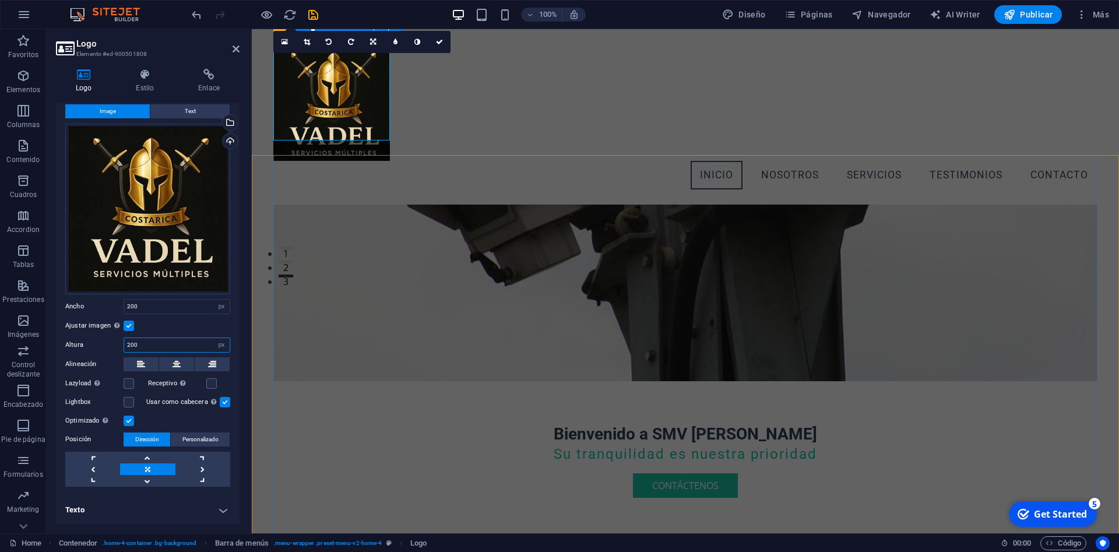
scroll to position [0, 0]
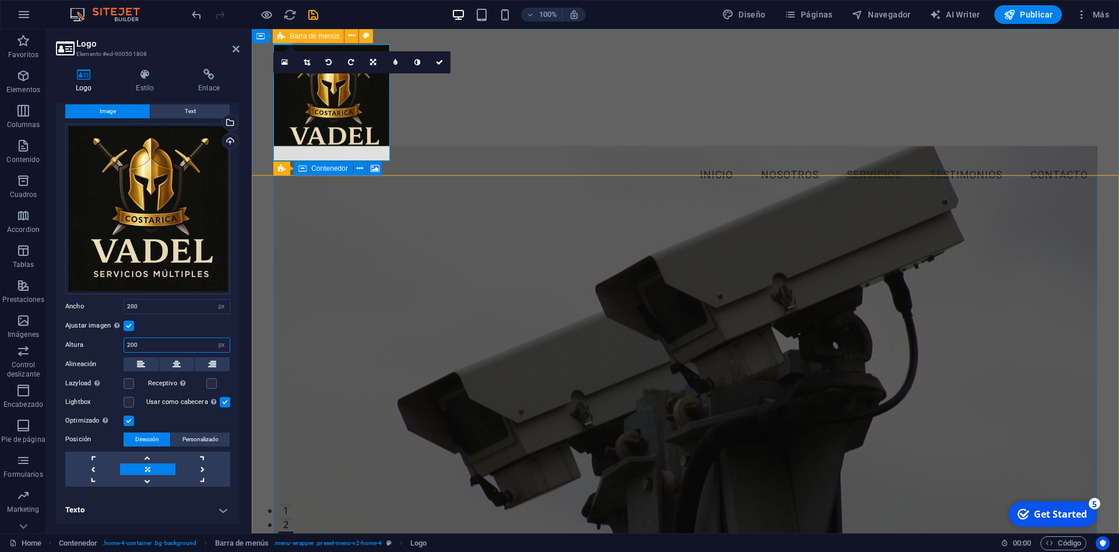
type input "200"
click at [542, 136] on div "Menu Inicio Nosotros Servicios Testimonios Contacto" at bounding box center [686, 116] width 868 height 175
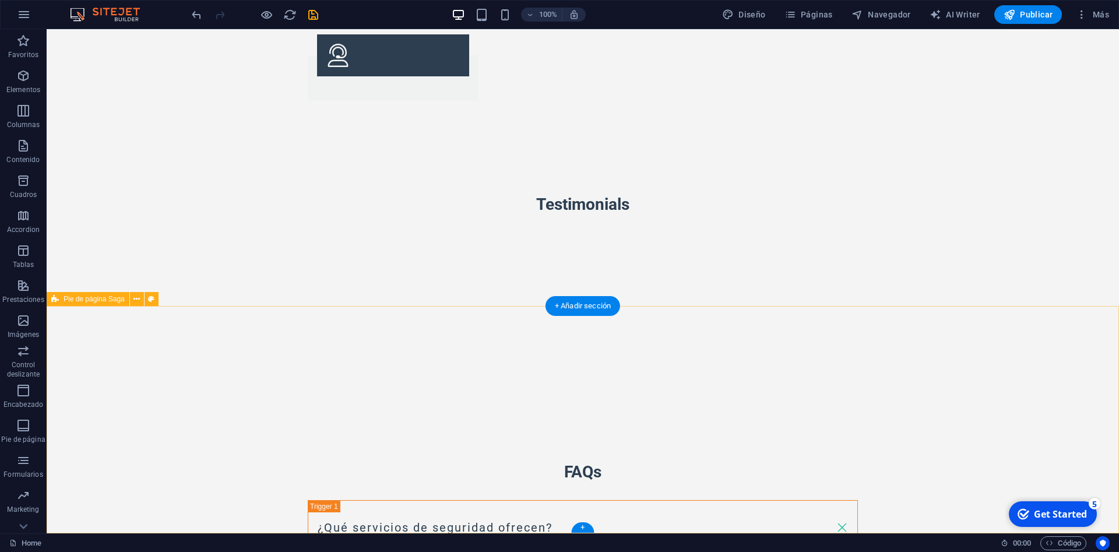
scroll to position [2264, 0]
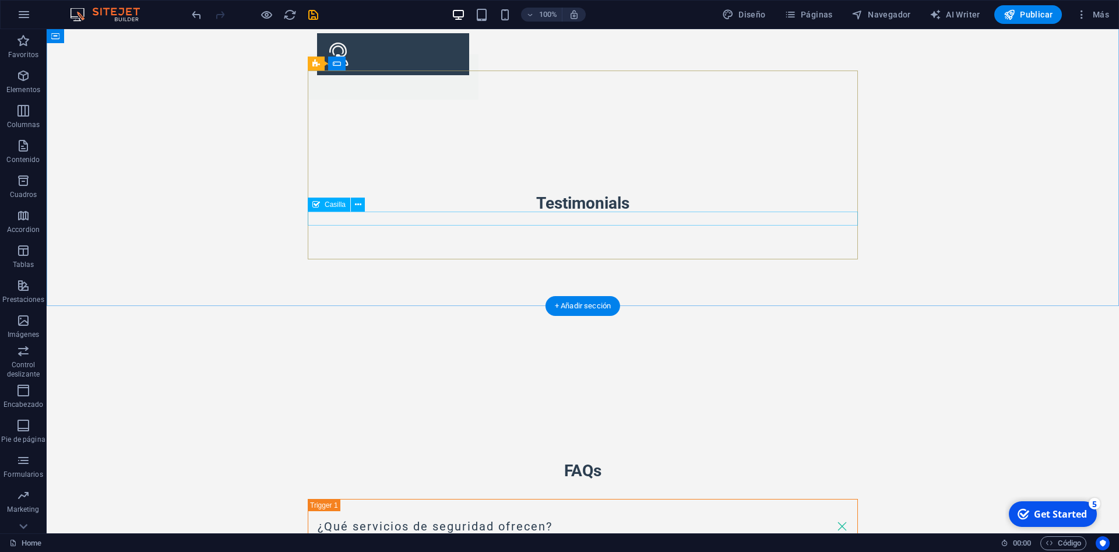
click at [359, 203] on icon at bounding box center [358, 205] width 6 height 12
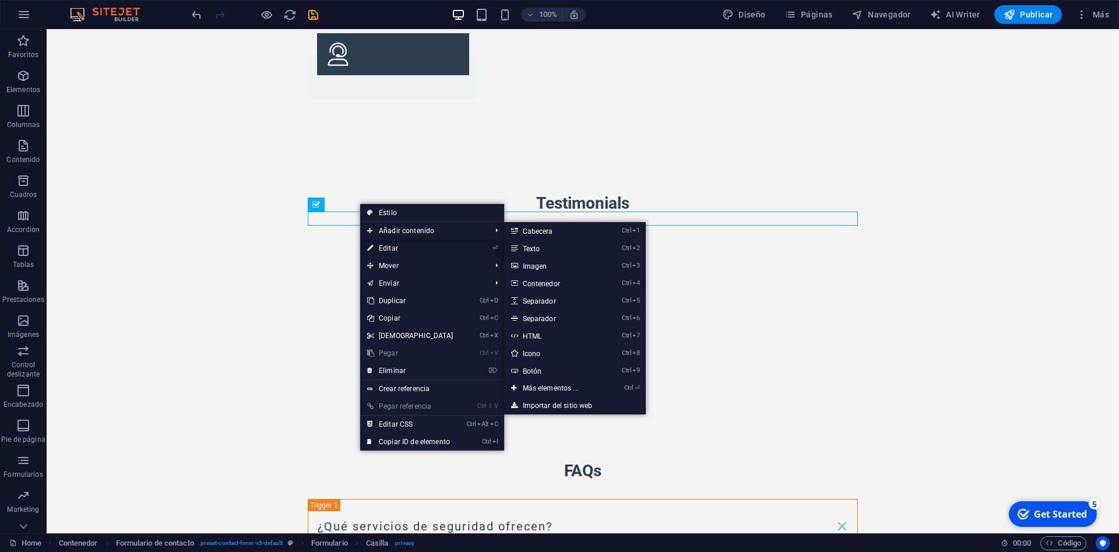
click at [396, 251] on link "⏎ Editar" at bounding box center [410, 248] width 100 height 17
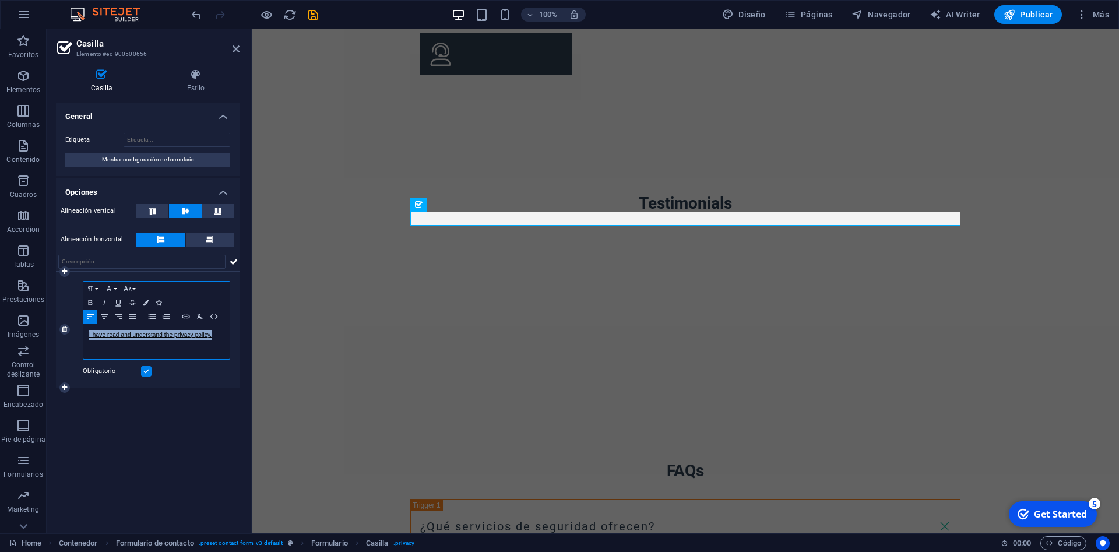
drag, startPoint x: 216, startPoint y: 335, endPoint x: 57, endPoint y: 328, distance: 158.7
click at [83, 328] on div "I have read and understand the privacy policy." at bounding box center [156, 341] width 146 height 35
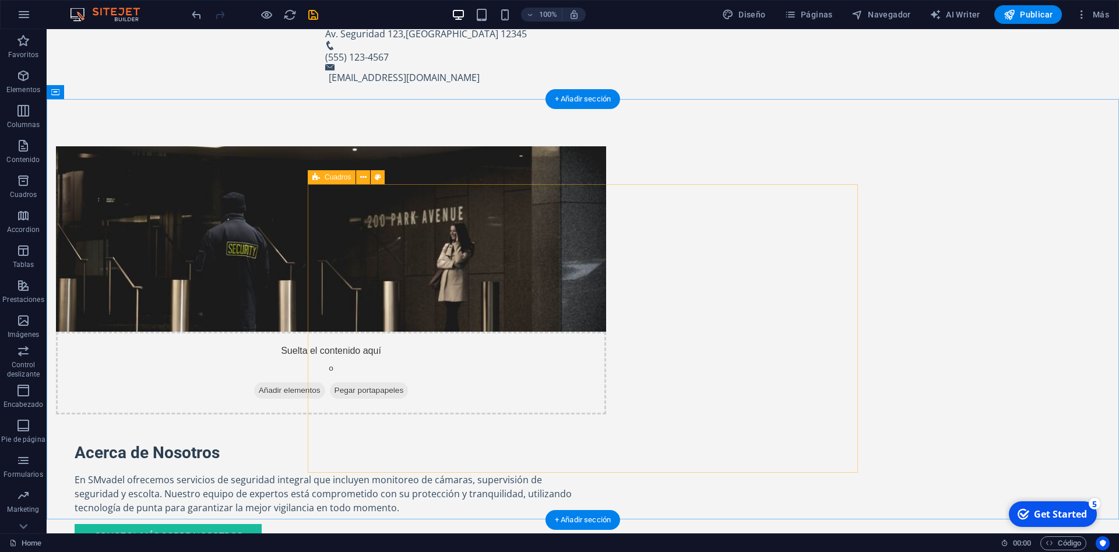
scroll to position [833, 0]
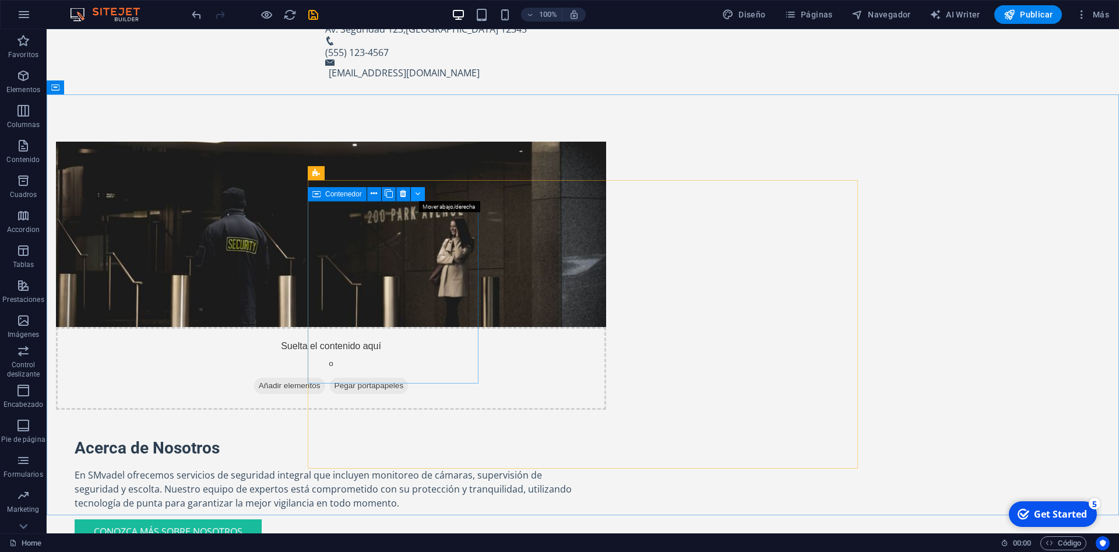
click at [422, 198] on button at bounding box center [418, 194] width 14 height 14
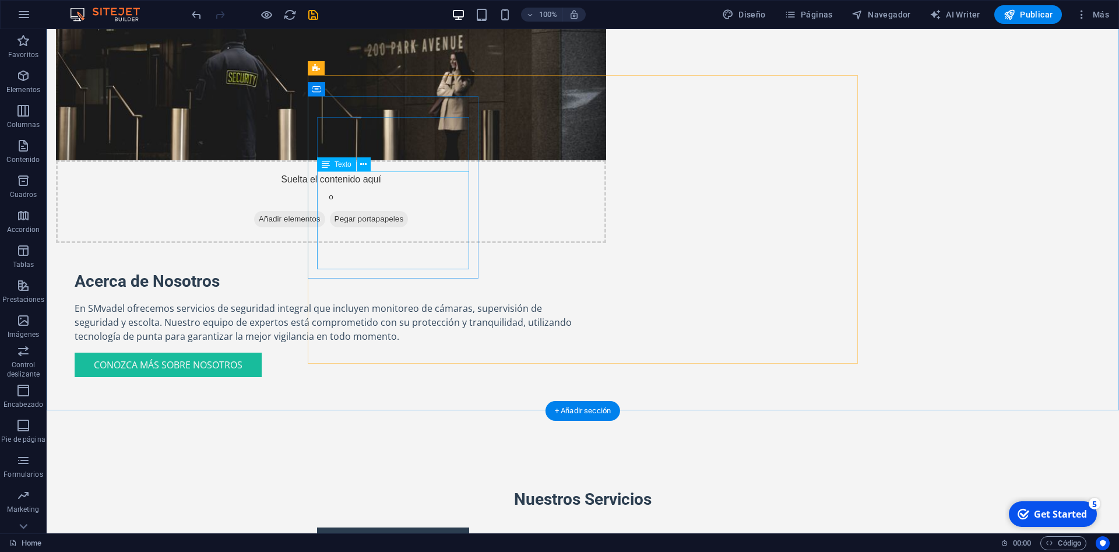
scroll to position [1011, 0]
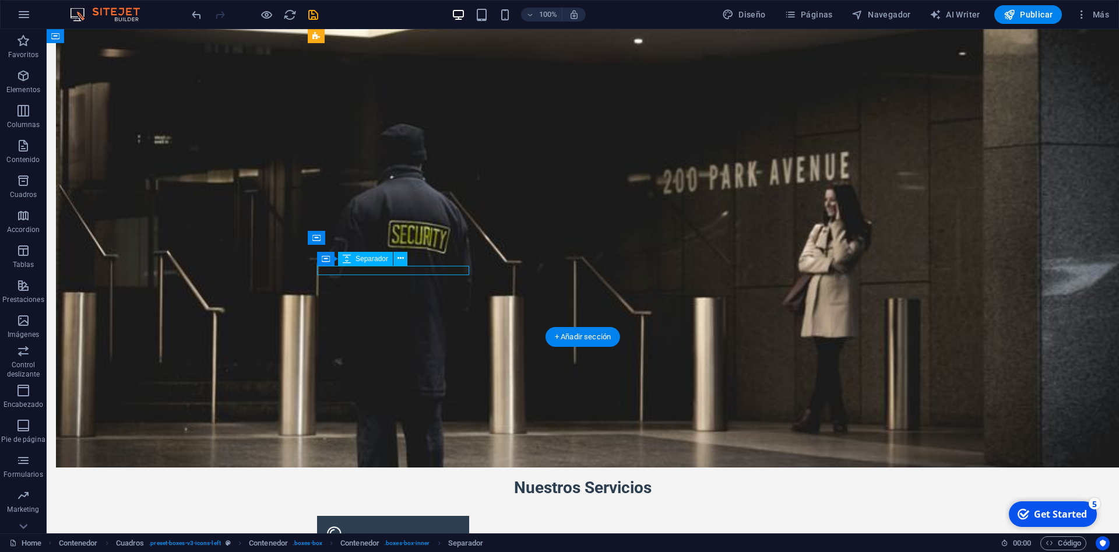
select select "px"
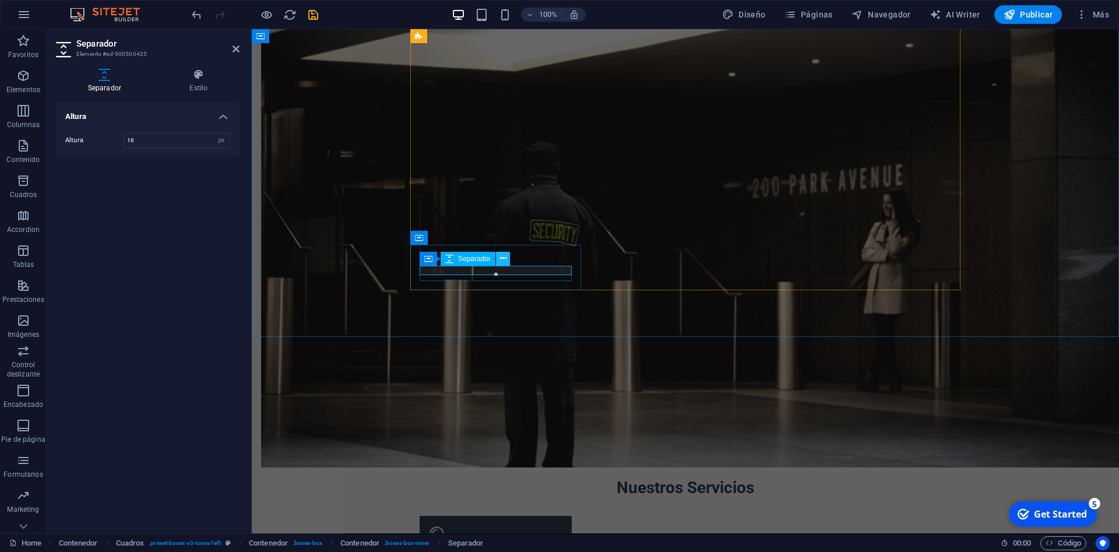
click at [500, 260] on button at bounding box center [503, 259] width 14 height 14
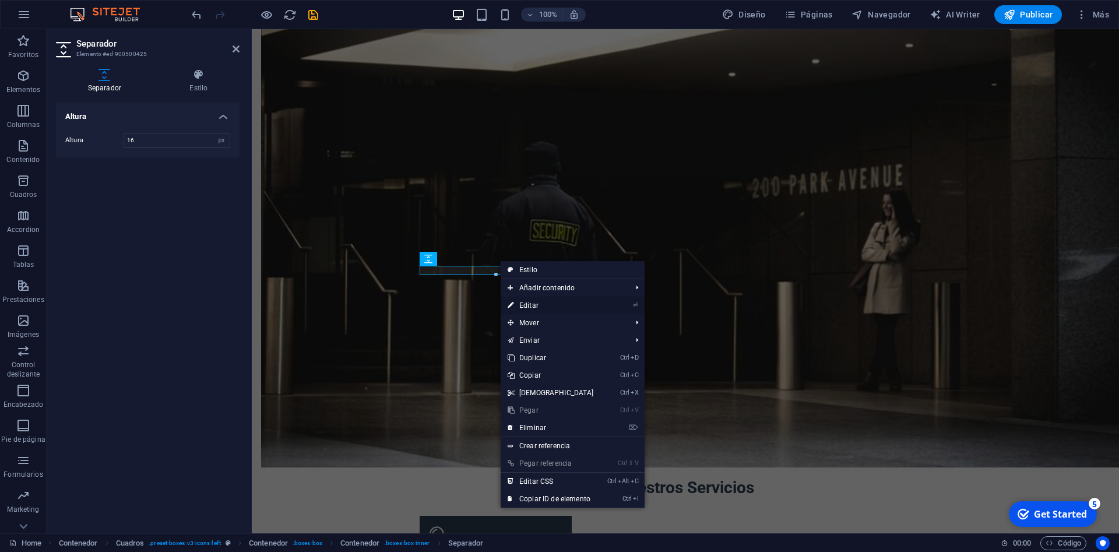
click at [542, 309] on link "⏎ Editar" at bounding box center [551, 305] width 100 height 17
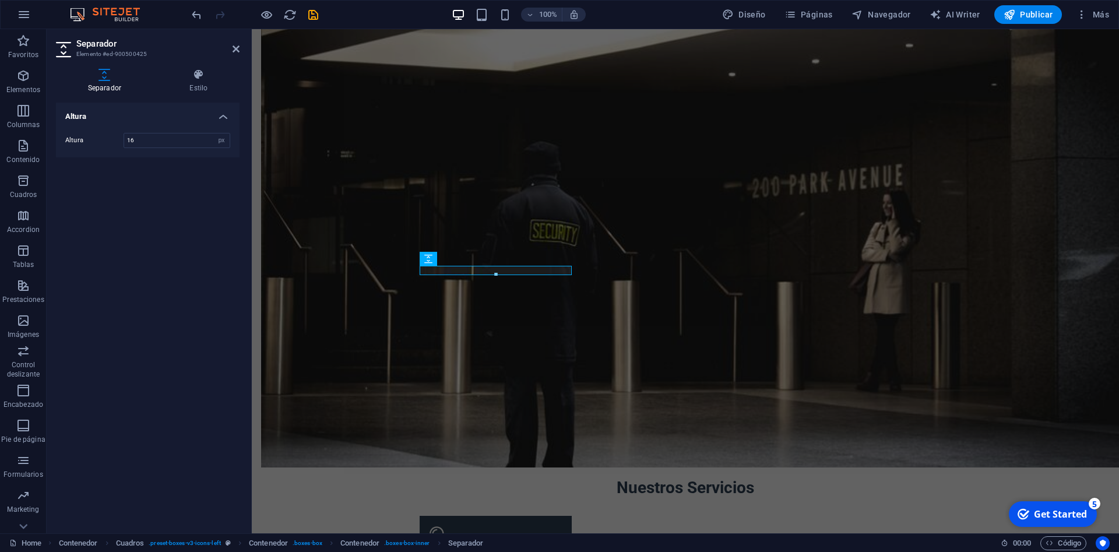
click at [498, 276] on div at bounding box center [495, 275] width 151 height 4
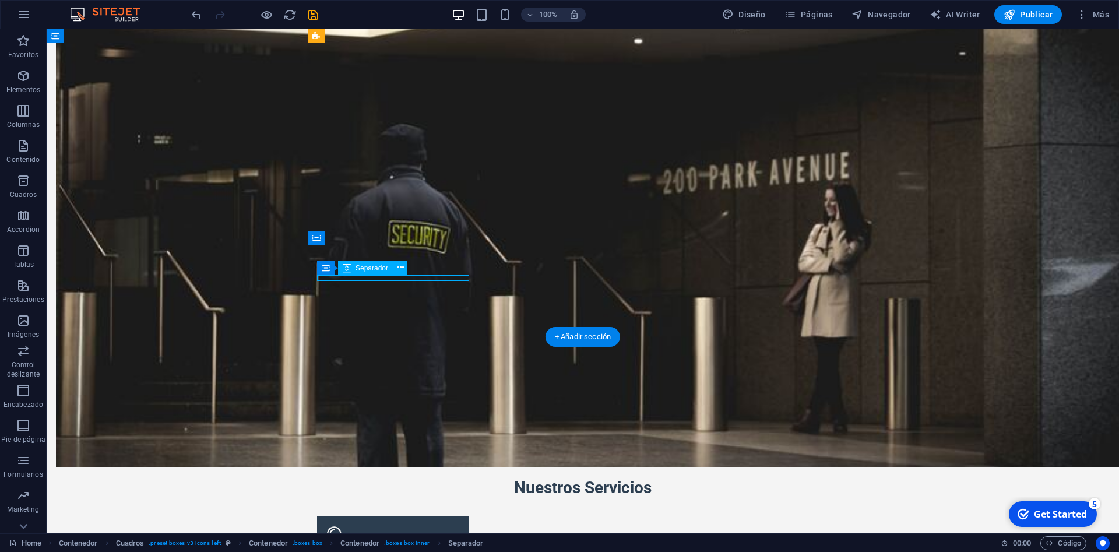
select select "px"
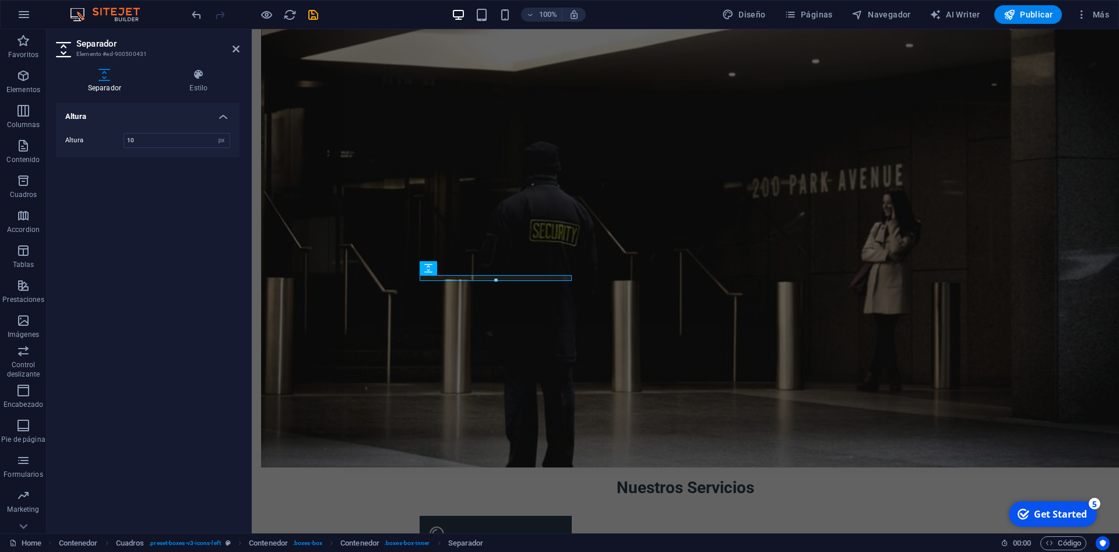
click at [529, 280] on div at bounding box center [495, 281] width 151 height 4
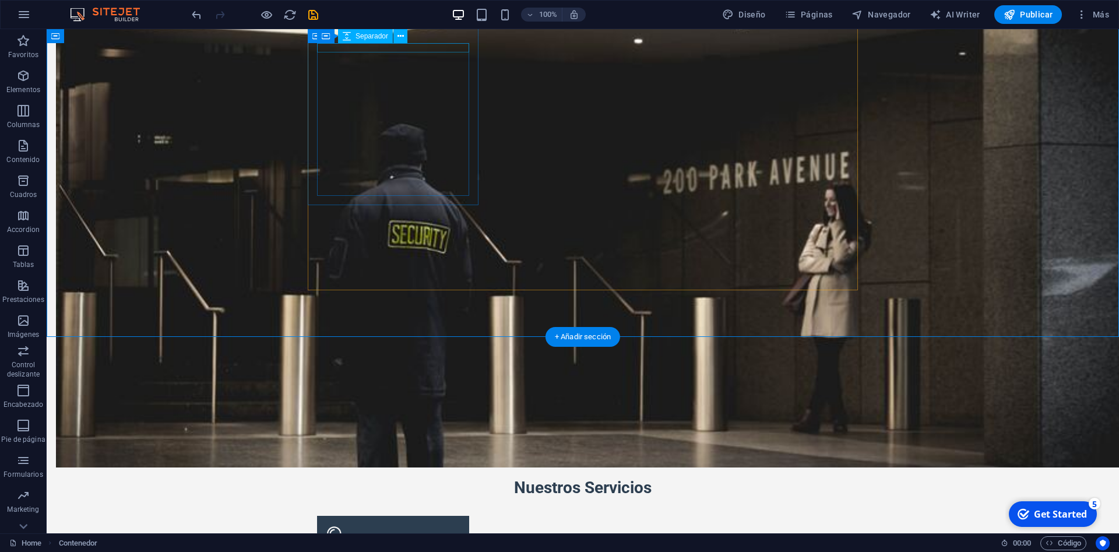
click at [447, 552] on div at bounding box center [393, 562] width 152 height 9
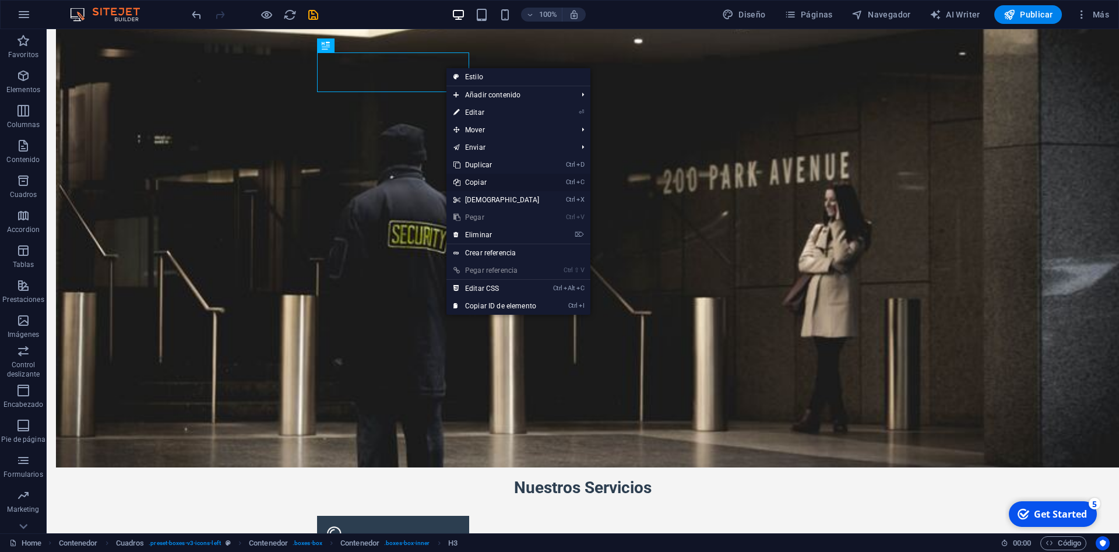
click at [486, 182] on link "Ctrl C Copiar" at bounding box center [497, 182] width 100 height 17
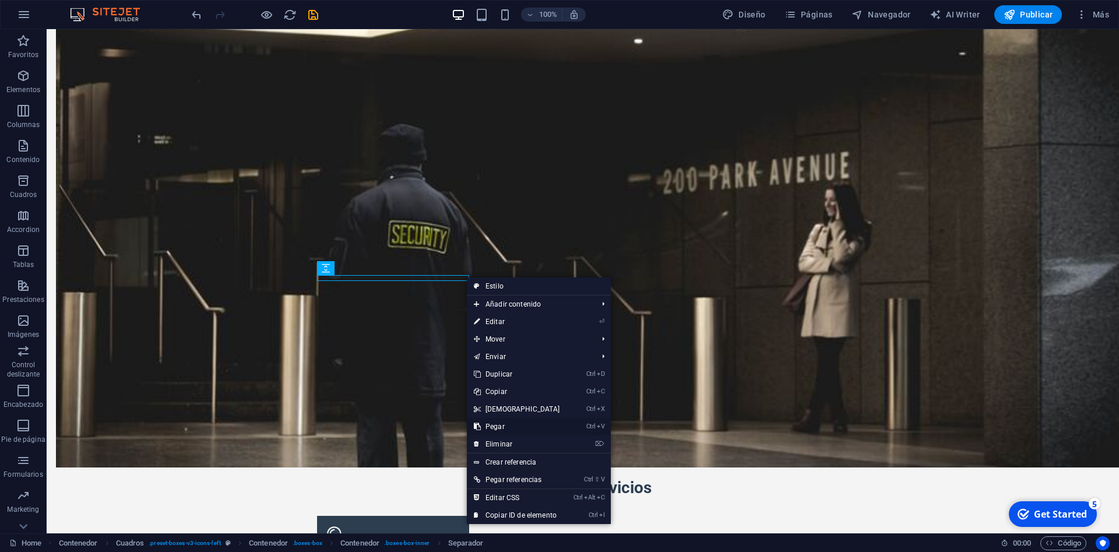
click at [499, 427] on link "Ctrl V Pegar" at bounding box center [517, 426] width 100 height 17
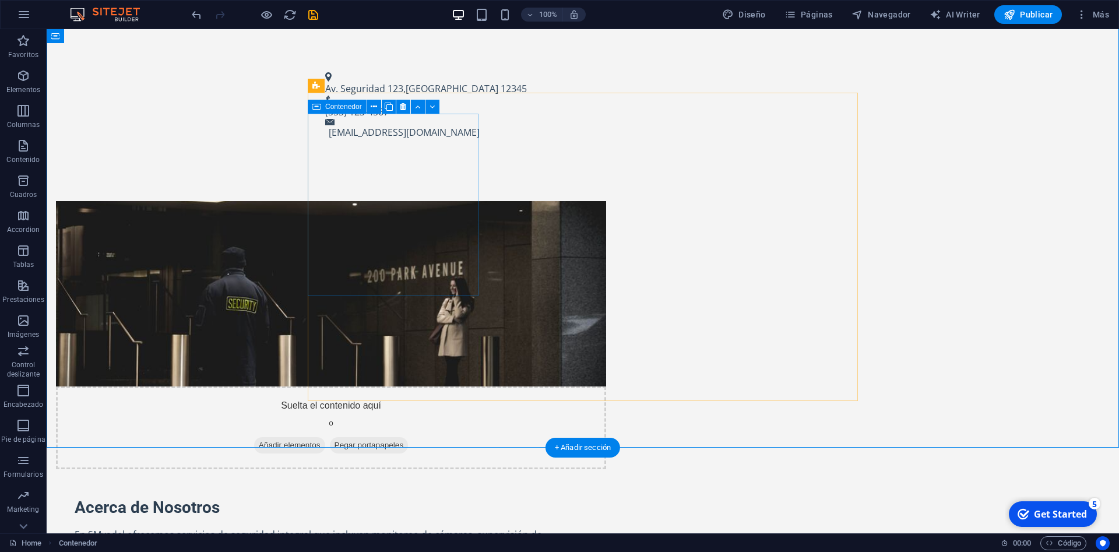
scroll to position [892, 0]
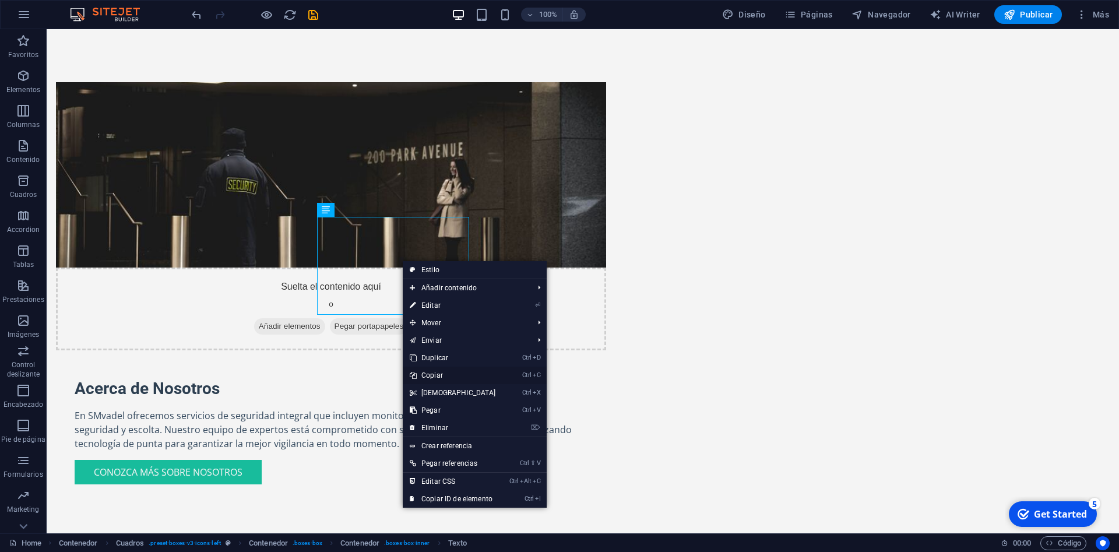
click at [440, 377] on link "Ctrl C Copiar" at bounding box center [453, 375] width 100 height 17
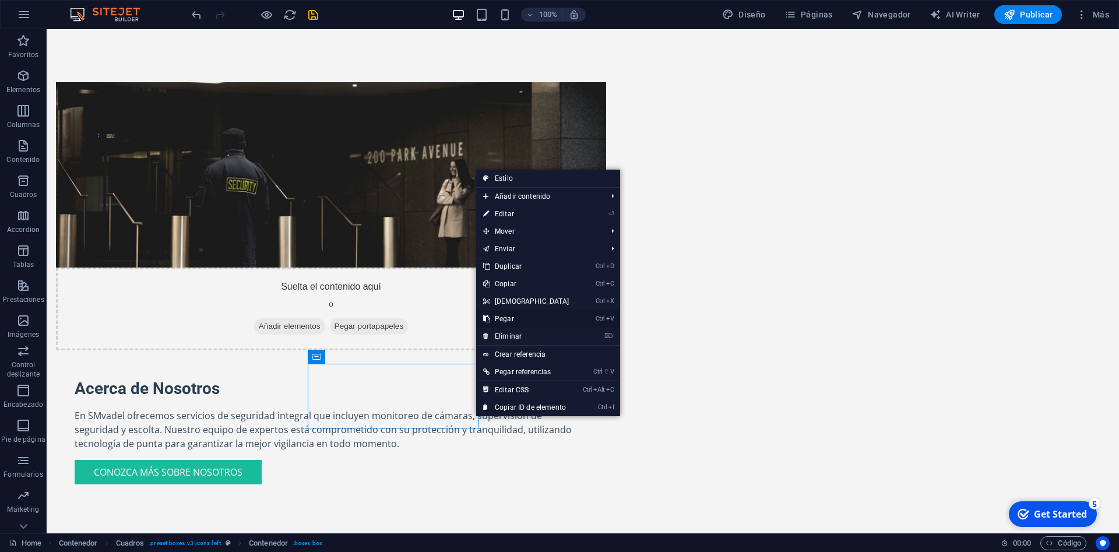
click at [507, 315] on link "Ctrl V Pegar" at bounding box center [526, 318] width 100 height 17
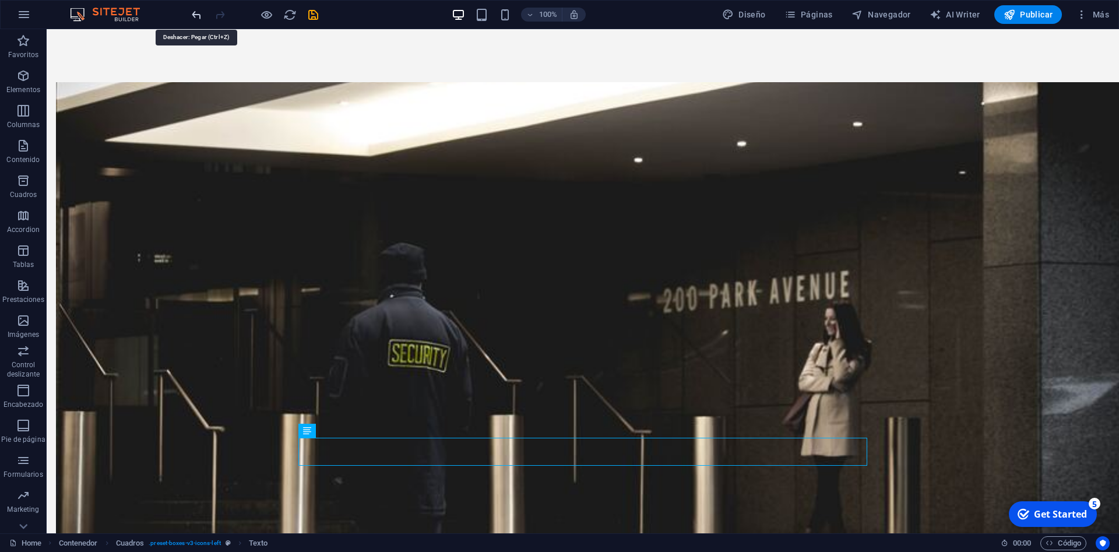
click at [195, 15] on icon "undo" at bounding box center [196, 14] width 13 height 13
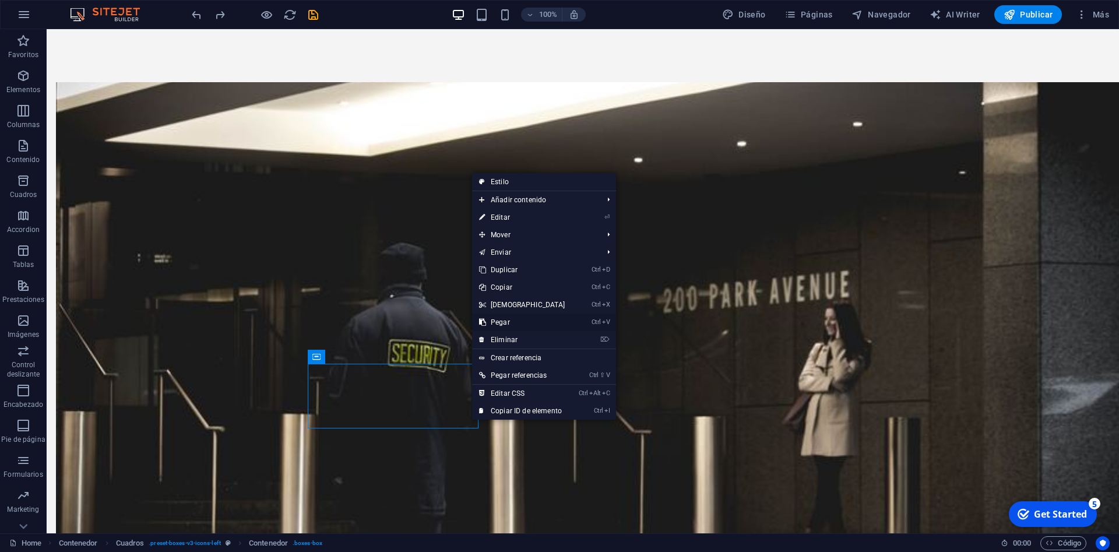
click at [497, 325] on link "Ctrl V Pegar" at bounding box center [522, 322] width 100 height 17
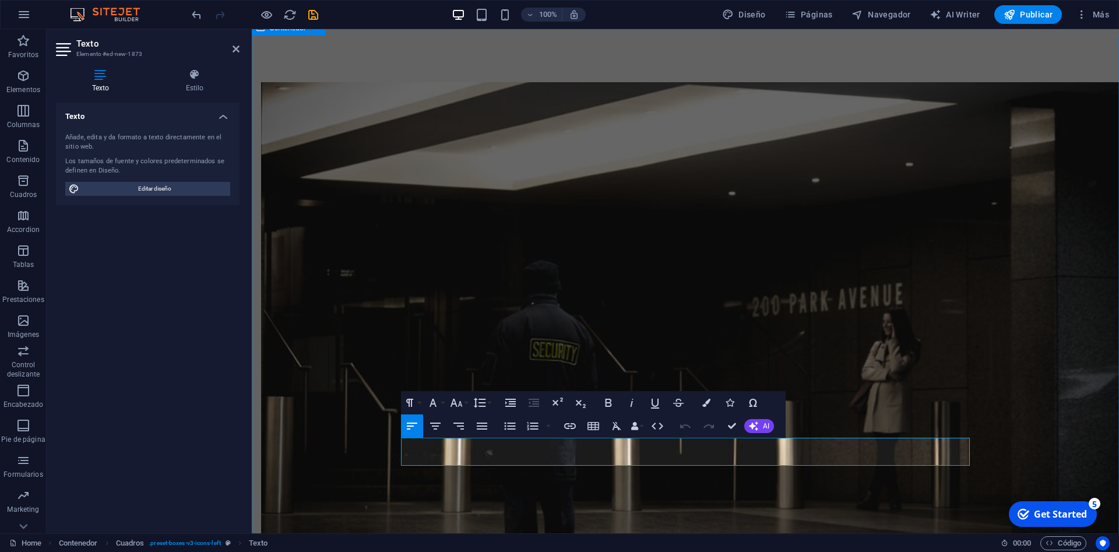
drag, startPoint x: 574, startPoint y: 440, endPoint x: 368, endPoint y: 439, distance: 205.2
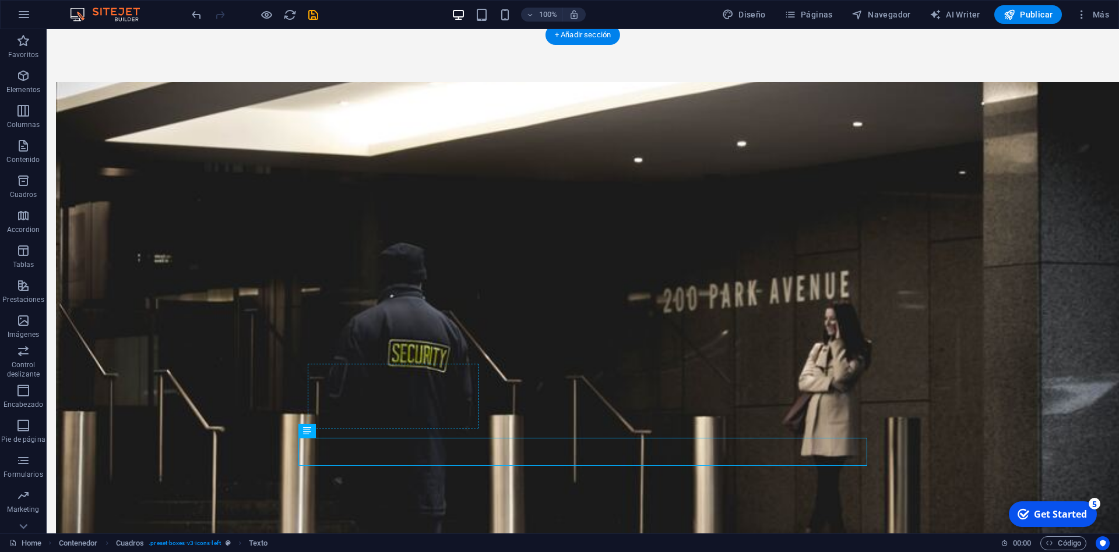
drag, startPoint x: 311, startPoint y: 450, endPoint x: 388, endPoint y: 359, distance: 119.5
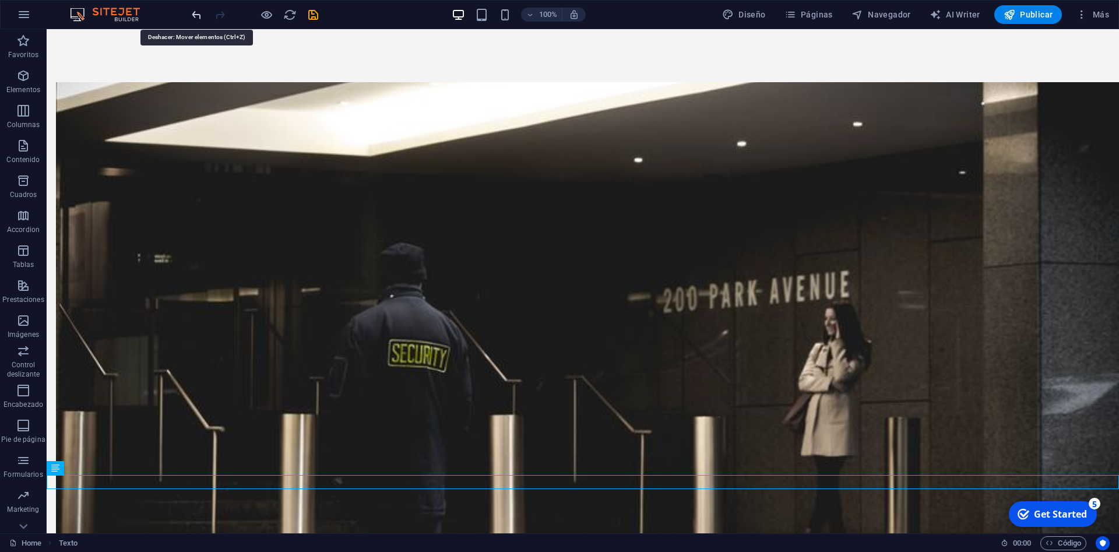
click at [201, 15] on icon "undo" at bounding box center [196, 14] width 13 height 13
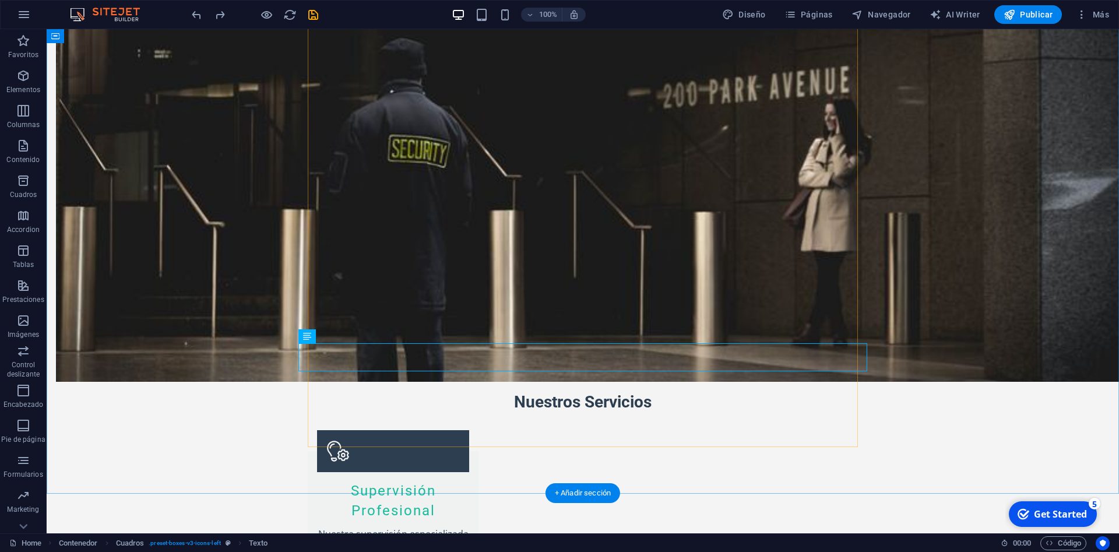
scroll to position [1011, 0]
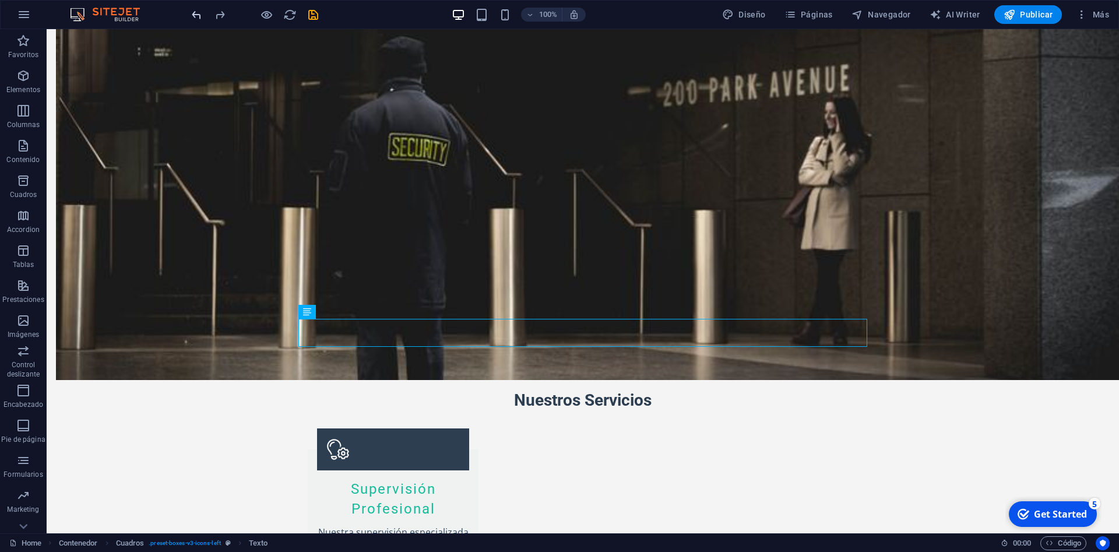
click at [194, 15] on icon "undo" at bounding box center [196, 14] width 13 height 13
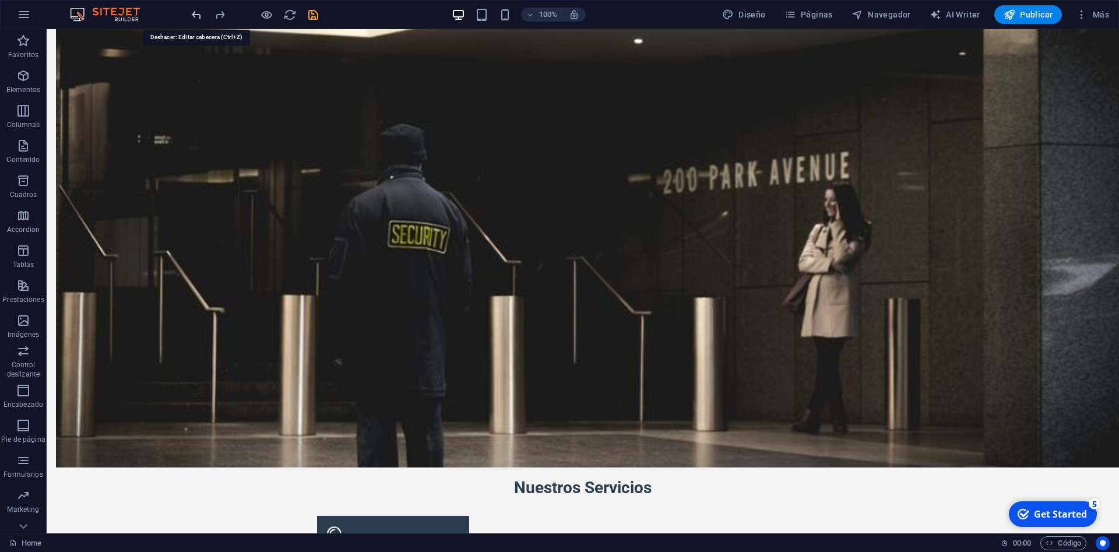
click at [195, 12] on icon "undo" at bounding box center [196, 14] width 13 height 13
click at [216, 15] on icon "redo" at bounding box center [219, 14] width 13 height 13
click at [381, 277] on button at bounding box center [377, 274] width 14 height 14
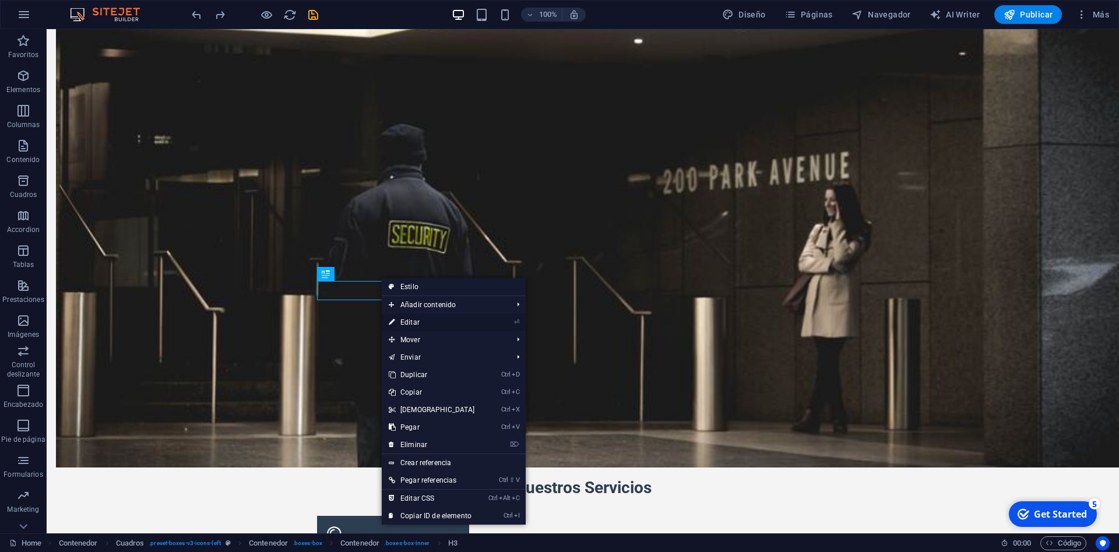
click at [407, 325] on link "⏎ Editar" at bounding box center [432, 322] width 100 height 17
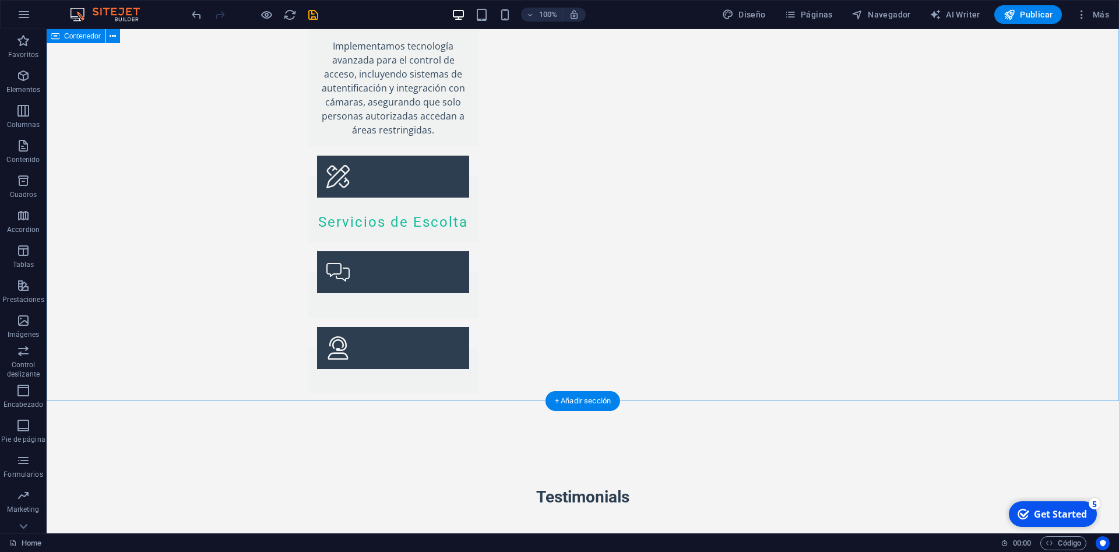
scroll to position [2319, 0]
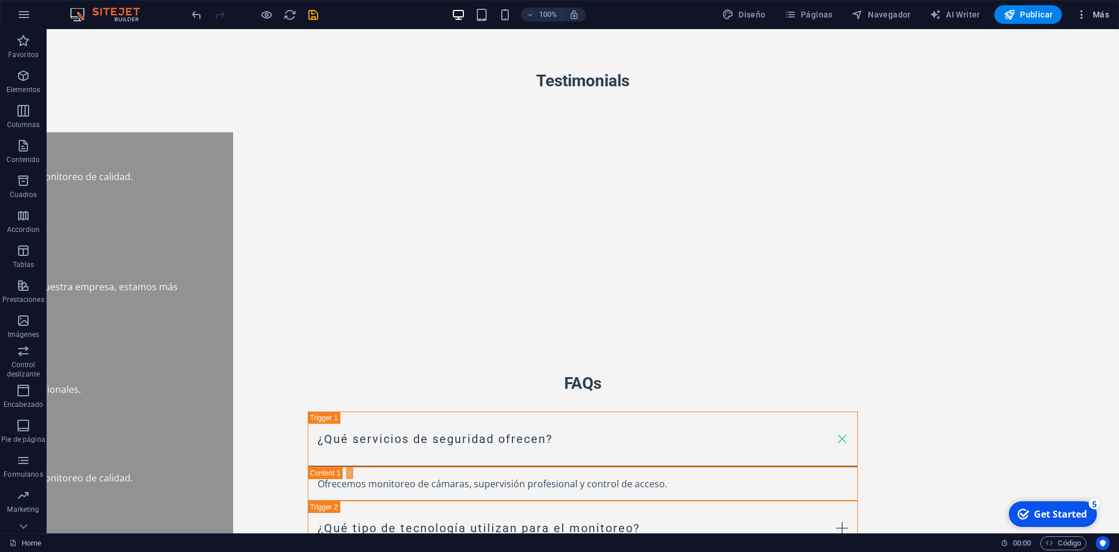
click at [1101, 16] on span "Más" at bounding box center [1092, 15] width 33 height 12
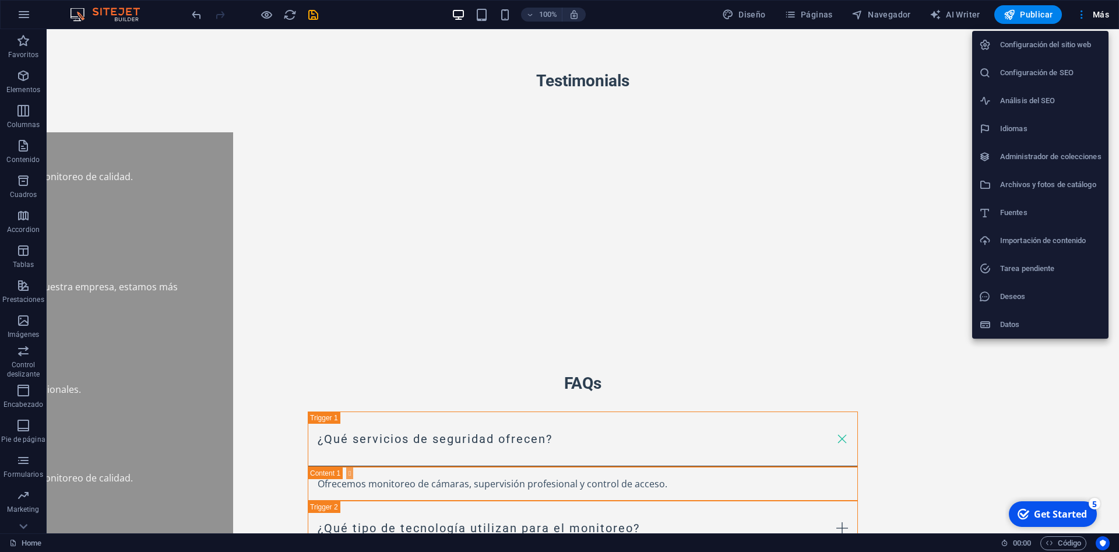
click at [1107, 13] on div at bounding box center [559, 276] width 1119 height 552
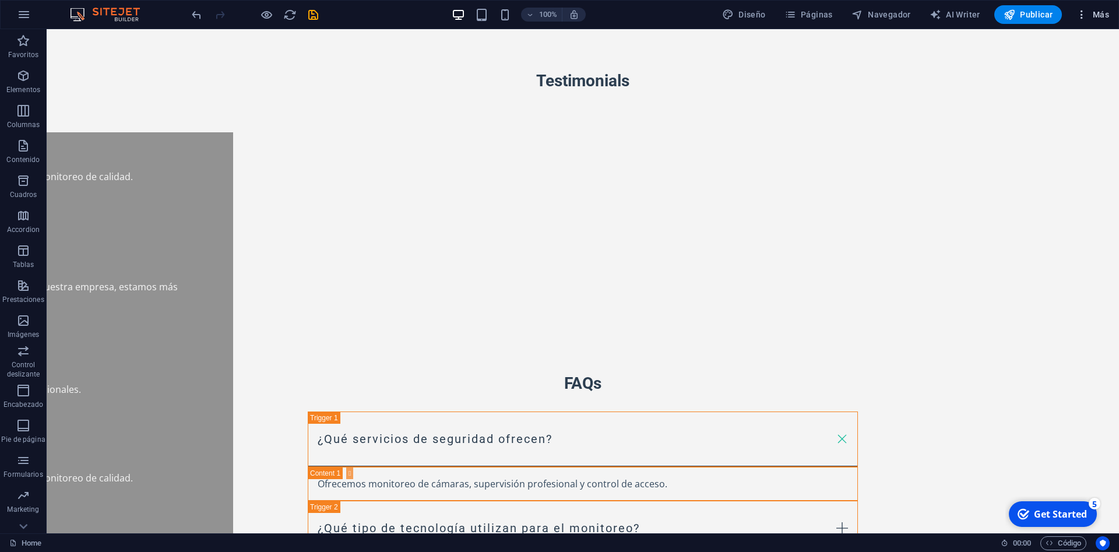
click at [1106, 13] on span "Más" at bounding box center [1092, 15] width 33 height 12
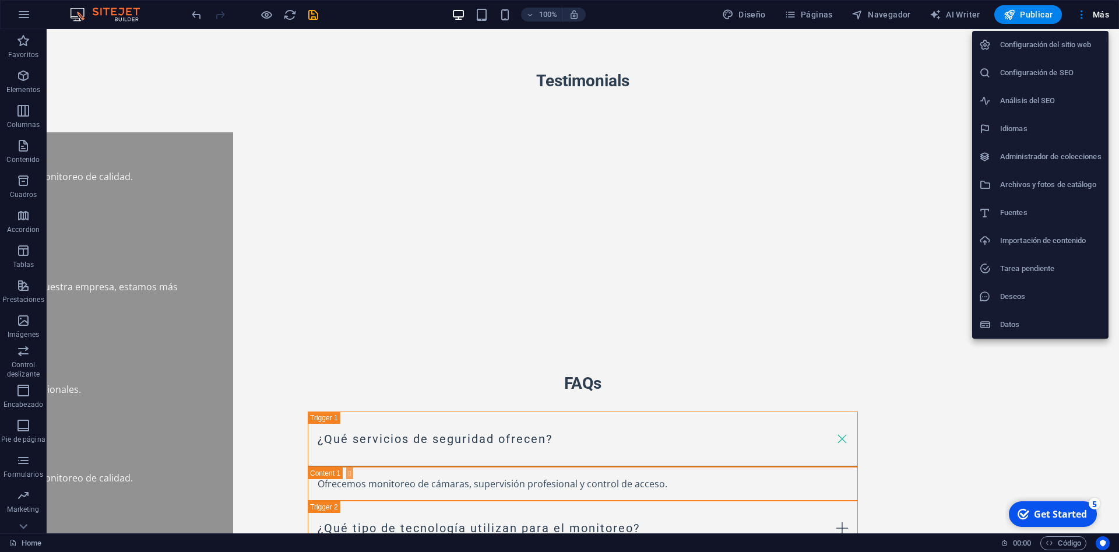
click at [1016, 468] on div at bounding box center [559, 276] width 1119 height 552
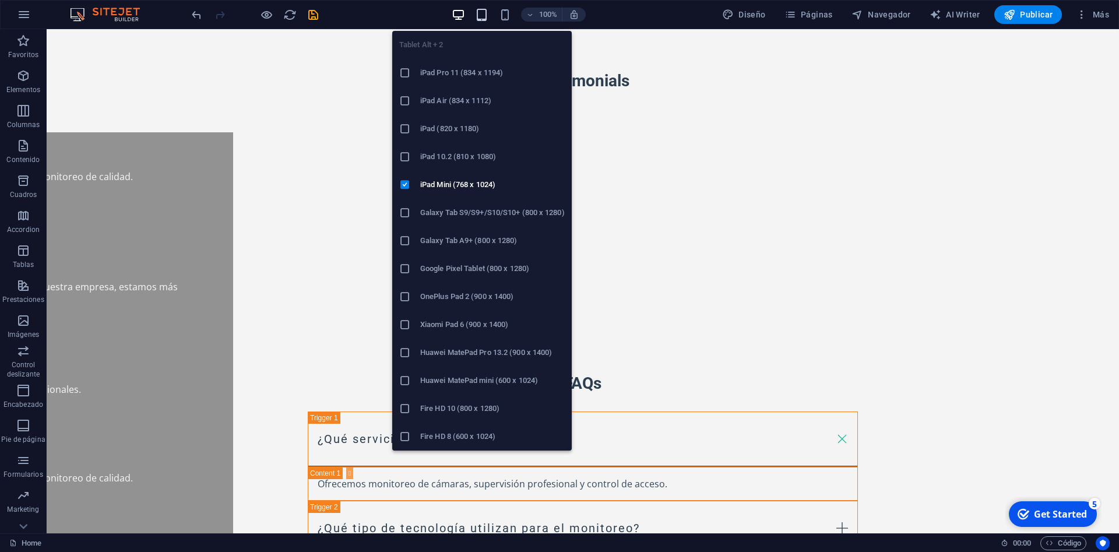
click at [484, 18] on icon "button" at bounding box center [481, 14] width 13 height 13
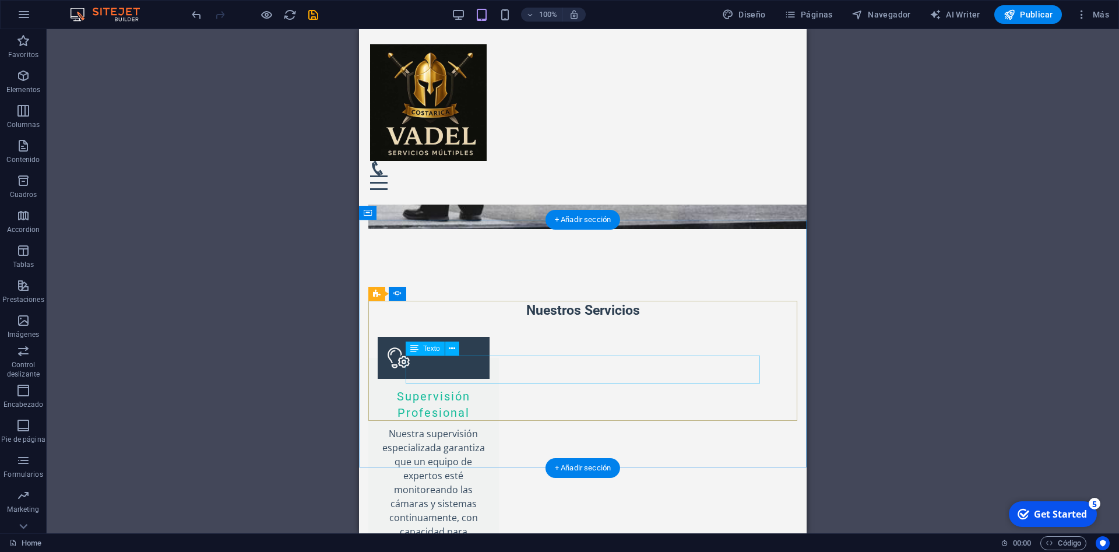
scroll to position [769, 0]
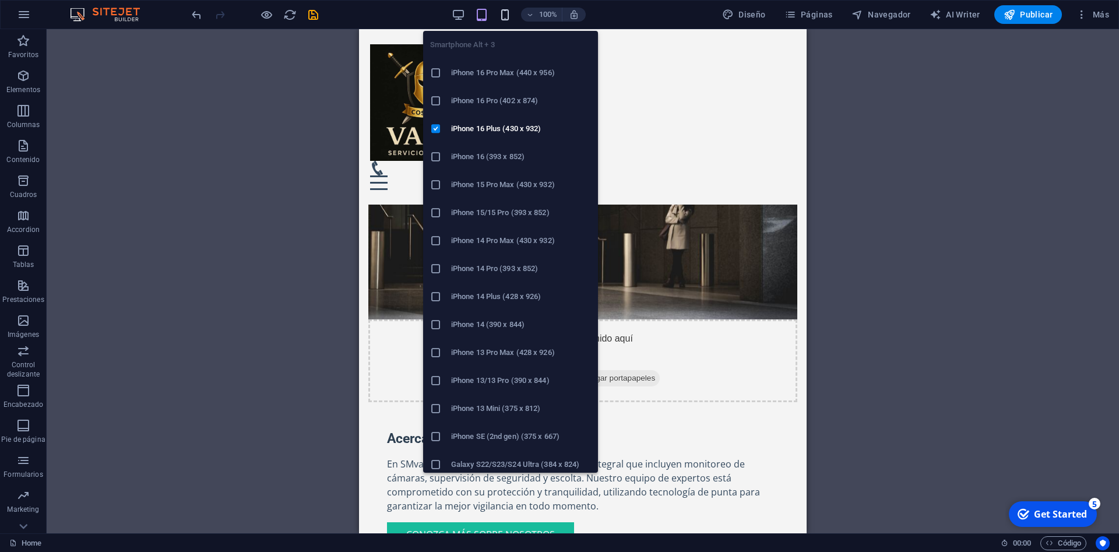
click at [505, 18] on icon "button" at bounding box center [504, 14] width 13 height 13
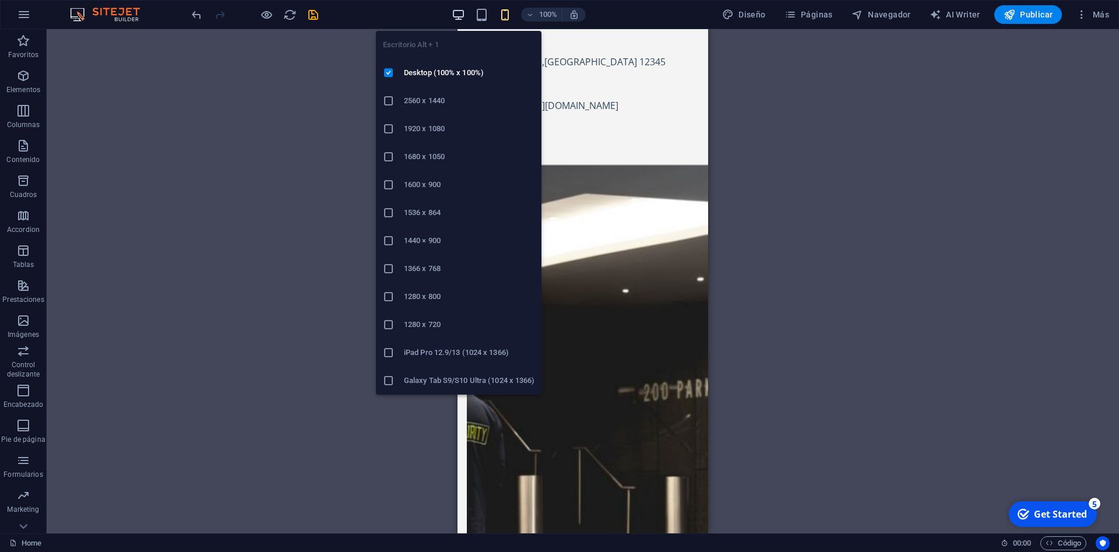
click at [458, 19] on icon "button" at bounding box center [458, 14] width 13 height 13
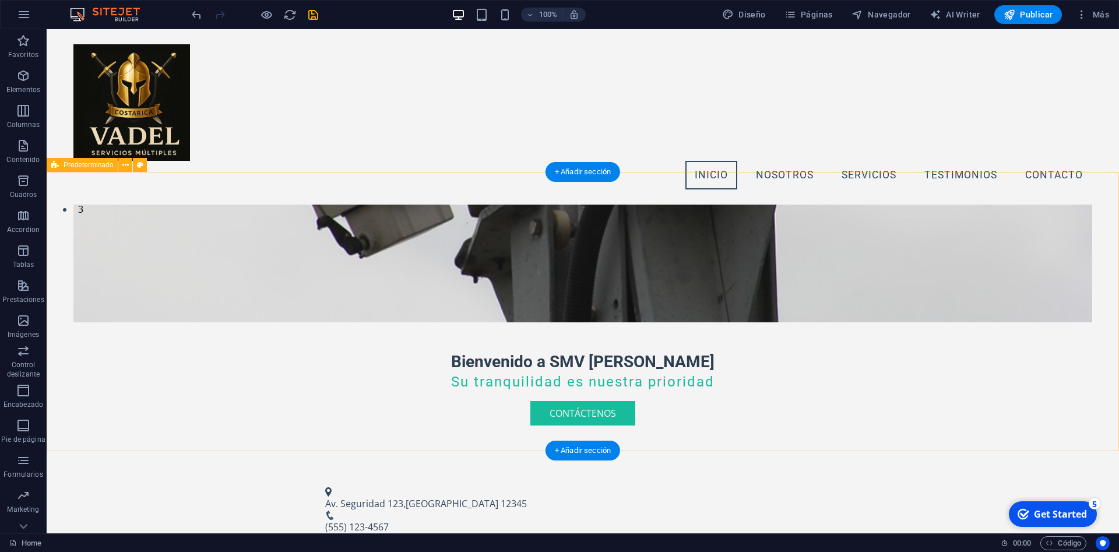
scroll to position [0, 0]
